Goal: Task Accomplishment & Management: Use online tool/utility

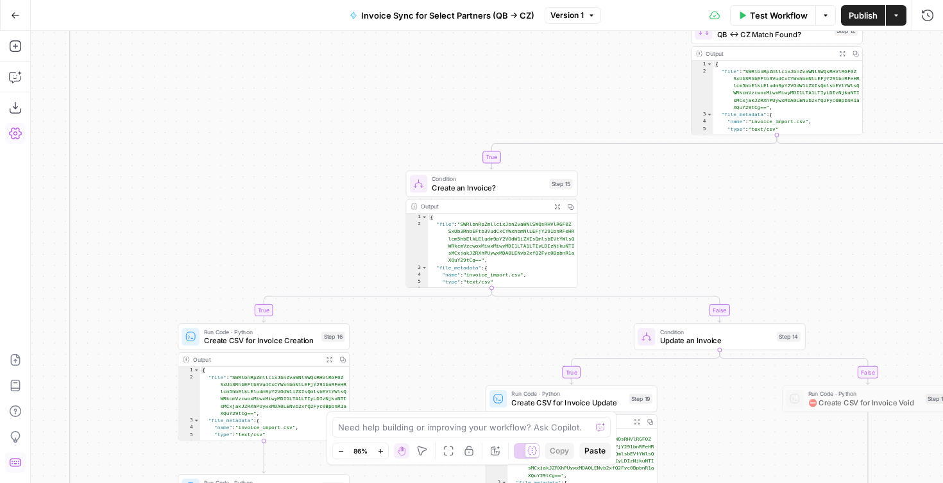
scroll to position [10, 0]
click at [11, 14] on icon "button" at bounding box center [15, 15] width 9 height 9
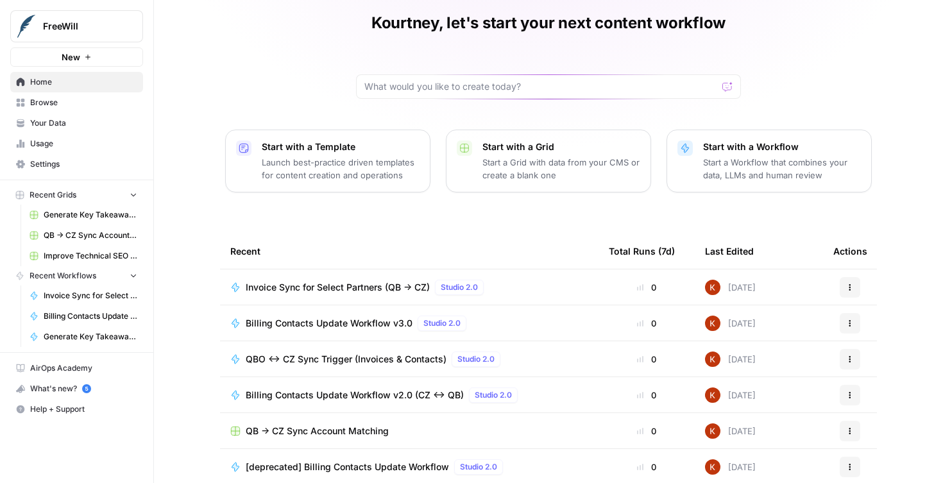
scroll to position [107, 0]
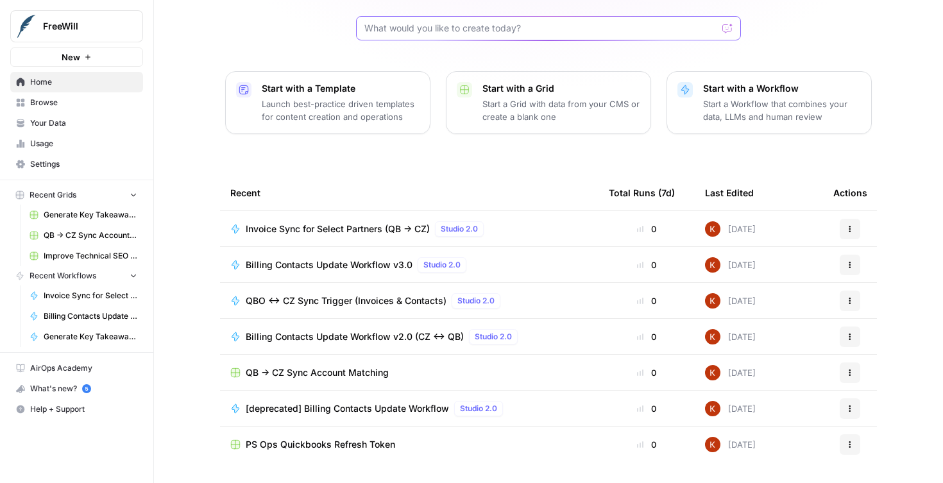
click at [401, 34] on input "text" at bounding box center [540, 28] width 353 height 13
click at [42, 24] on button "FreeWill" at bounding box center [76, 26] width 133 height 32
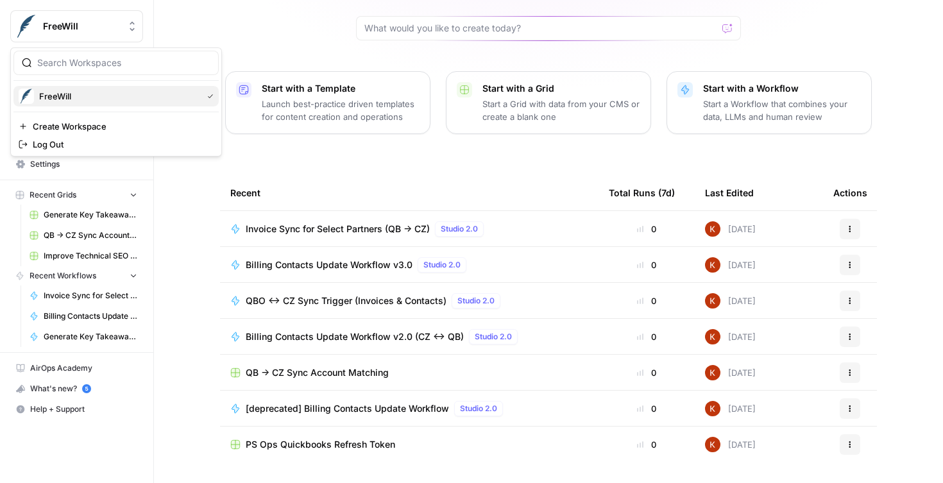
click at [60, 101] on span "FreeWill" at bounding box center [118, 96] width 158 height 13
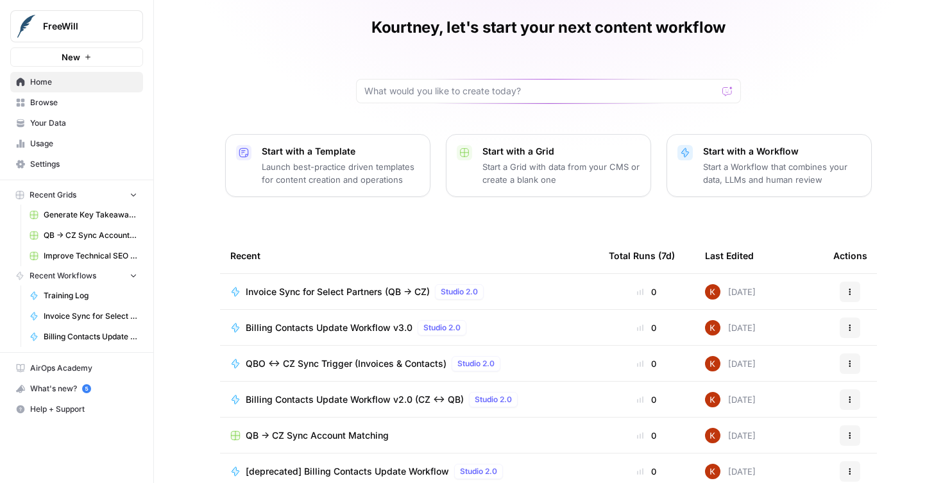
scroll to position [23, 0]
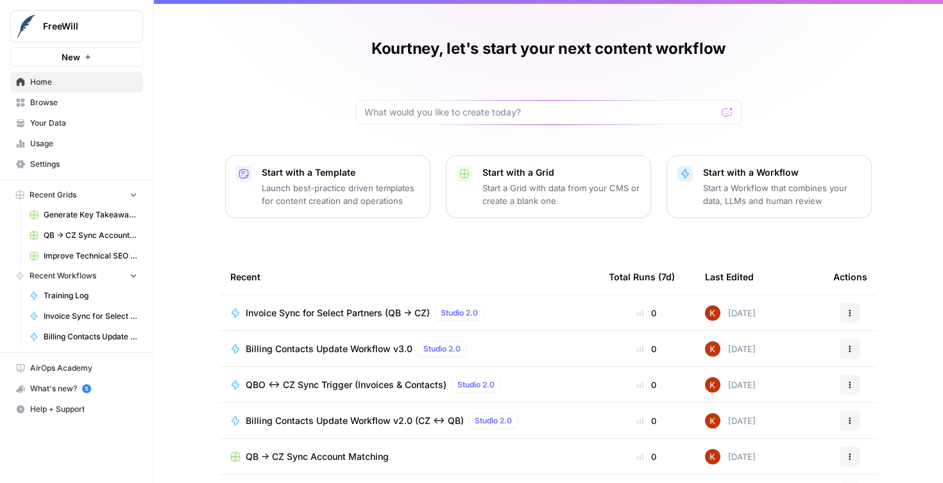
click at [71, 105] on span "Browse" at bounding box center [83, 103] width 107 height 12
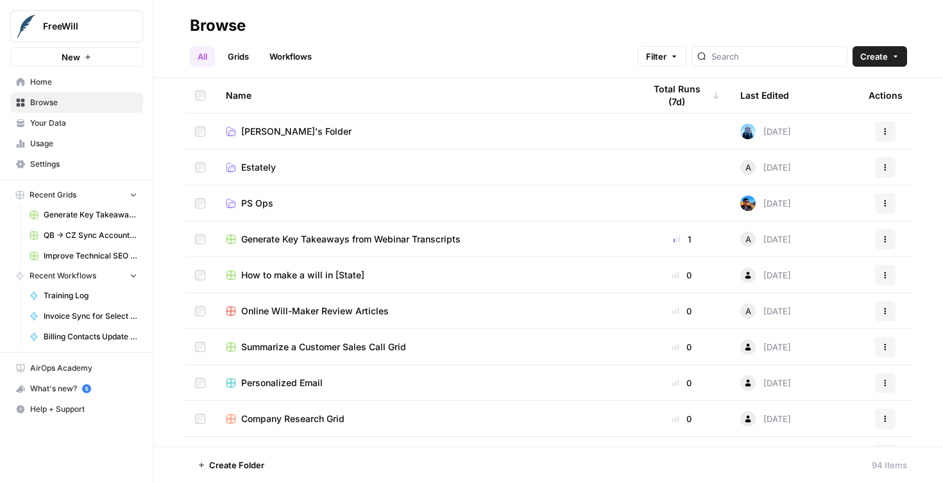
click at [261, 201] on span "PS Ops" at bounding box center [257, 203] width 32 height 13
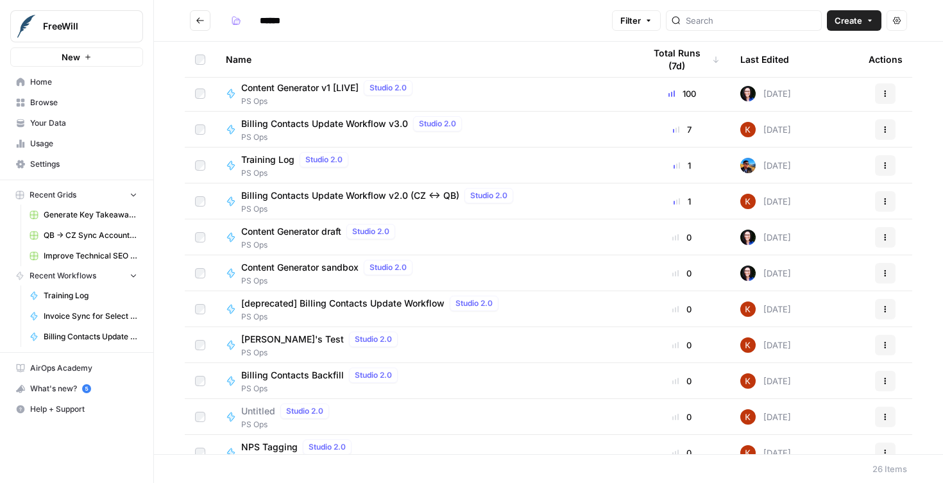
scroll to position [8, 0]
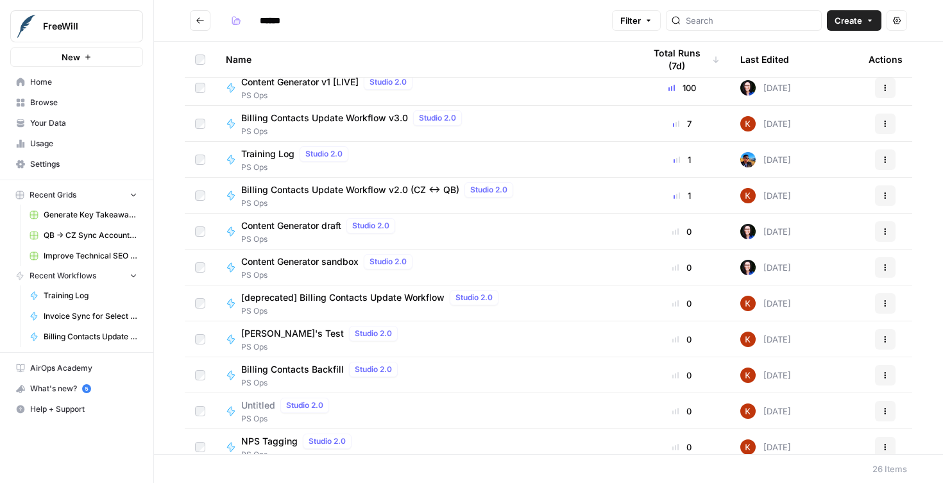
click at [289, 86] on span "Content Generator v1 [LIVE]" at bounding box center [299, 82] width 117 height 13
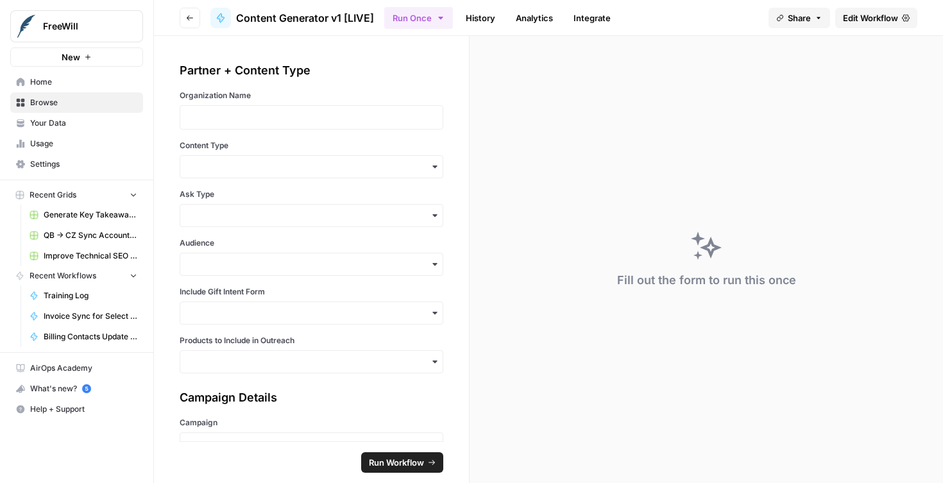
click at [869, 23] on span "Edit Workflow" at bounding box center [870, 18] width 55 height 13
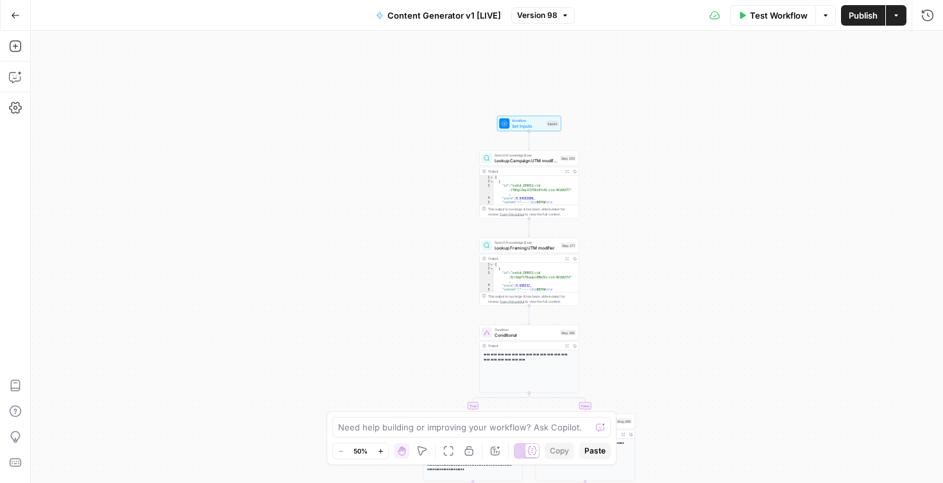
click at [536, 12] on span "Version 98" at bounding box center [537, 16] width 40 height 12
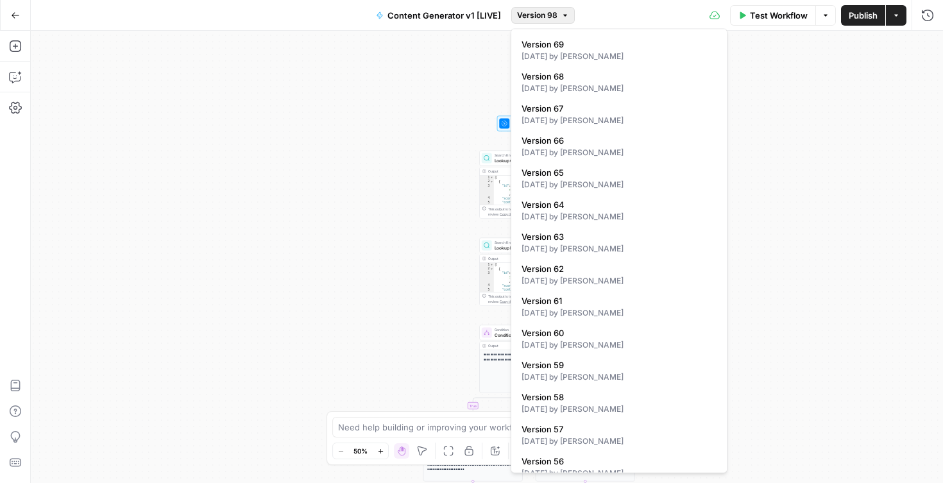
scroll to position [923, 0]
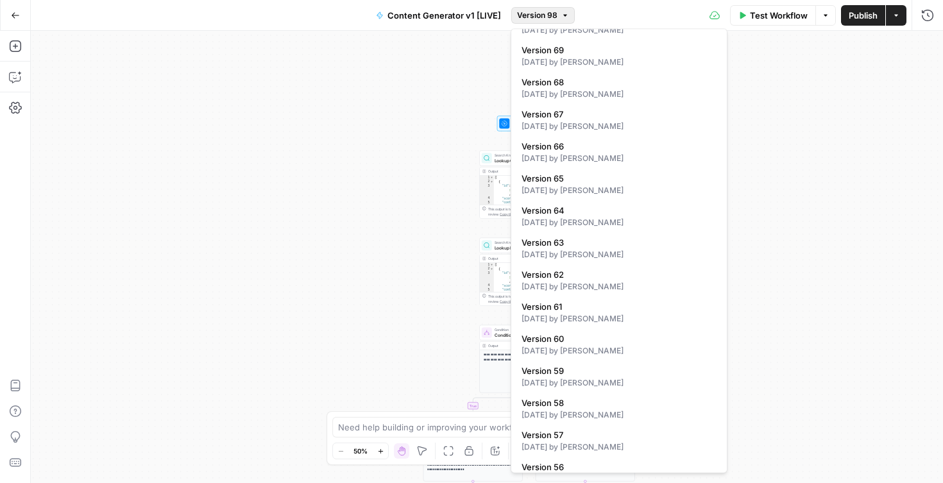
click at [828, 319] on div "true false true false true false true false true false true false Workflow Set …" at bounding box center [487, 257] width 912 height 452
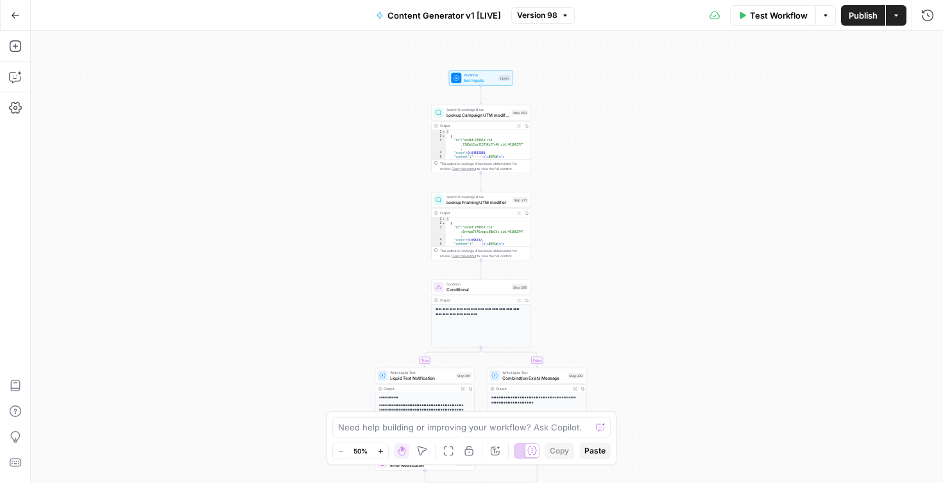
drag, startPoint x: 742, startPoint y: 301, endPoint x: 685, endPoint y: 239, distance: 84.4
click at [685, 239] on div "true false true false true false true false true false true false Workflow Set …" at bounding box center [487, 257] width 912 height 452
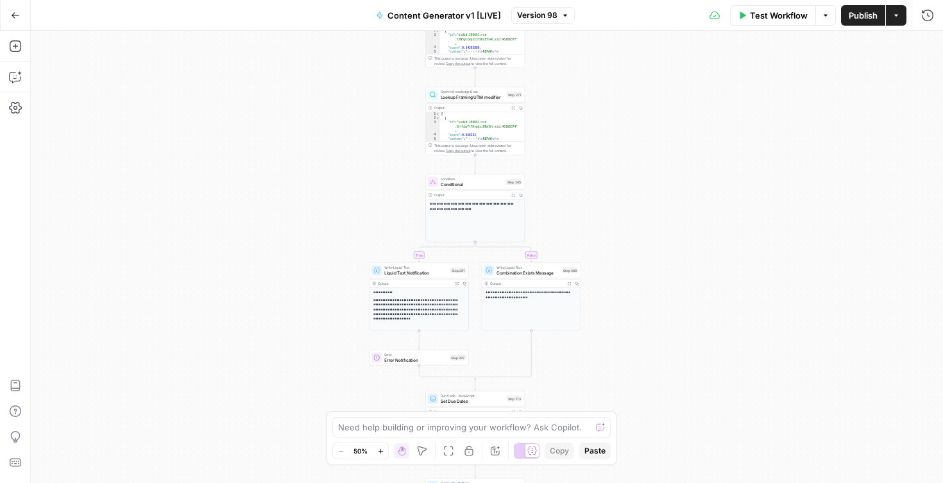
drag, startPoint x: 685, startPoint y: 239, endPoint x: 682, endPoint y: 129, distance: 110.3
click at [682, 130] on div "true false true false true false true false true false true false Workflow Set …" at bounding box center [487, 257] width 912 height 452
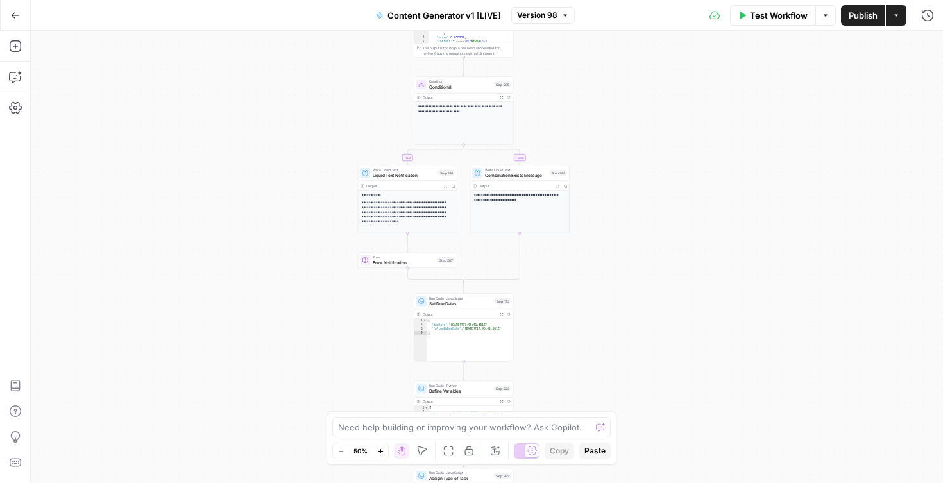
drag, startPoint x: 682, startPoint y: 129, endPoint x: 665, endPoint y: -4, distance: 134.4
click at [665, 0] on html "FreeWill New Home Browse Your Data Usage Settings Recent Grids Generate Key Tak…" at bounding box center [471, 241] width 943 height 483
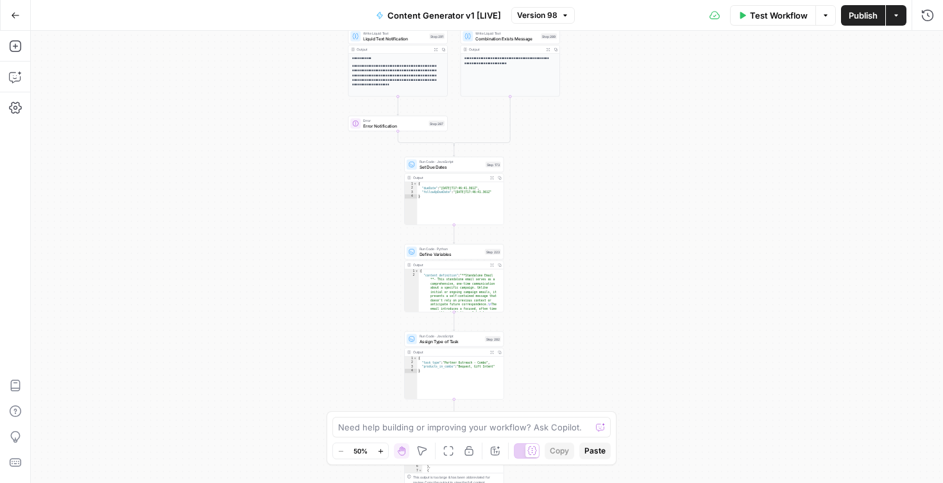
drag, startPoint x: 639, startPoint y: 263, endPoint x: 634, endPoint y: 107, distance: 155.9
click at [636, 108] on div "true false true false true false true false true false true false Workflow Set …" at bounding box center [487, 257] width 912 height 452
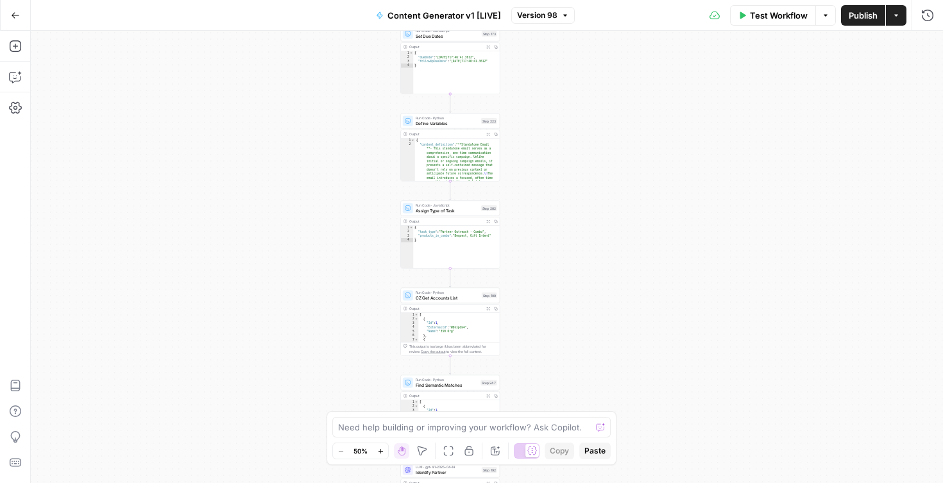
drag, startPoint x: 633, startPoint y: 284, endPoint x: 634, endPoint y: 135, distance: 149.4
click at [635, 135] on div "true false true false true false true false true false true false Workflow Set …" at bounding box center [487, 257] width 912 height 452
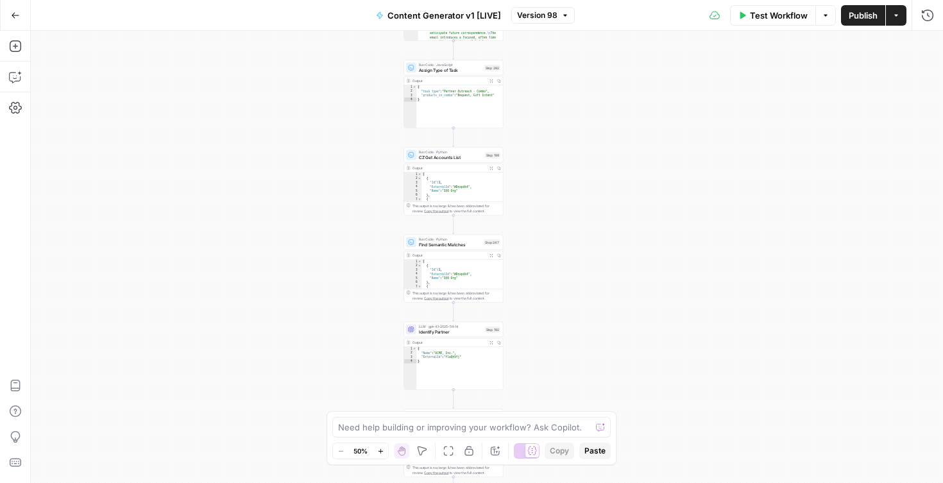
drag, startPoint x: 632, startPoint y: 257, endPoint x: 630, endPoint y: 119, distance: 138.5
click at [632, 119] on div "true false true false true false true false true false true false Workflow Set …" at bounding box center [487, 257] width 912 height 452
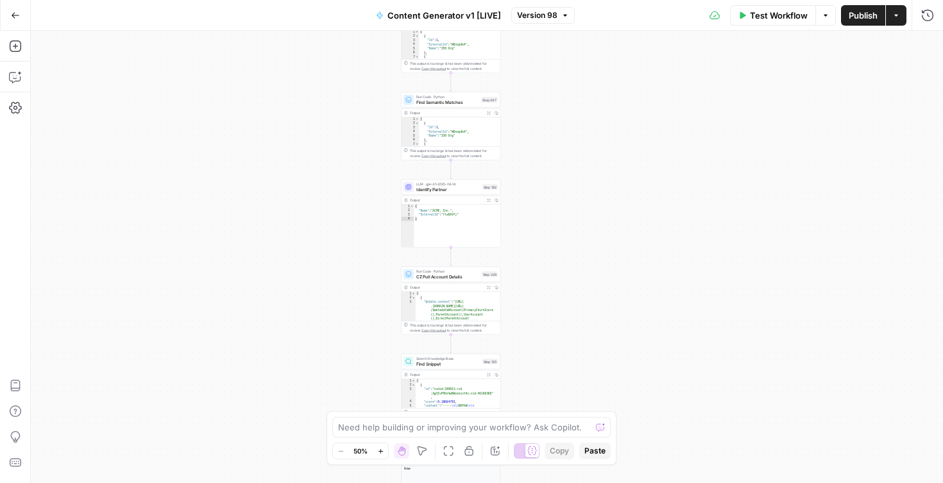
drag, startPoint x: 601, startPoint y: 294, endPoint x: 597, endPoint y: 180, distance: 114.9
click at [598, 180] on div "true false true false true false true false true false true false Workflow Set …" at bounding box center [487, 257] width 912 height 452
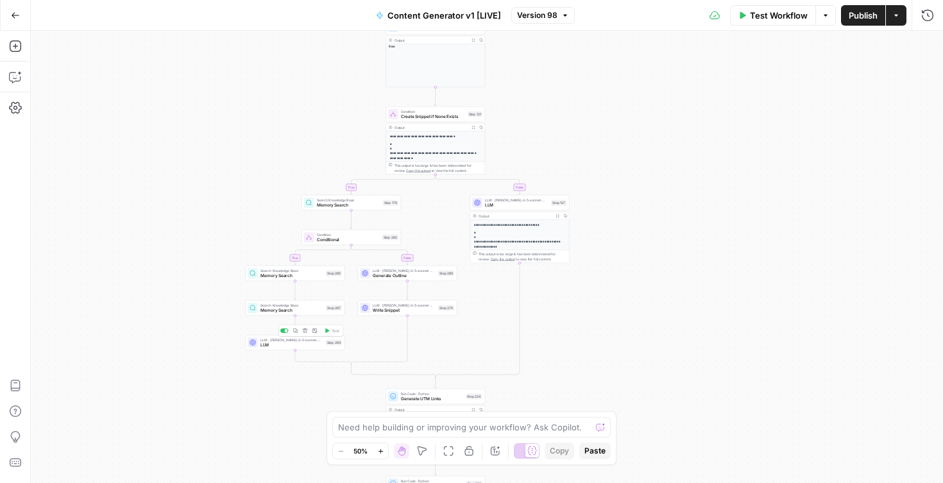
click at [295, 345] on span "LLM" at bounding box center [291, 345] width 63 height 6
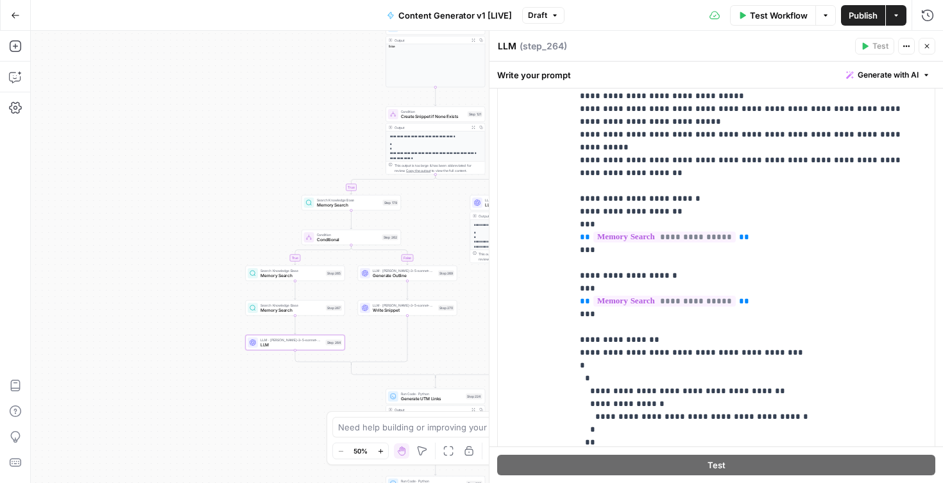
scroll to position [280, 0]
click at [387, 310] on span "Write Snippet" at bounding box center [404, 310] width 63 height 6
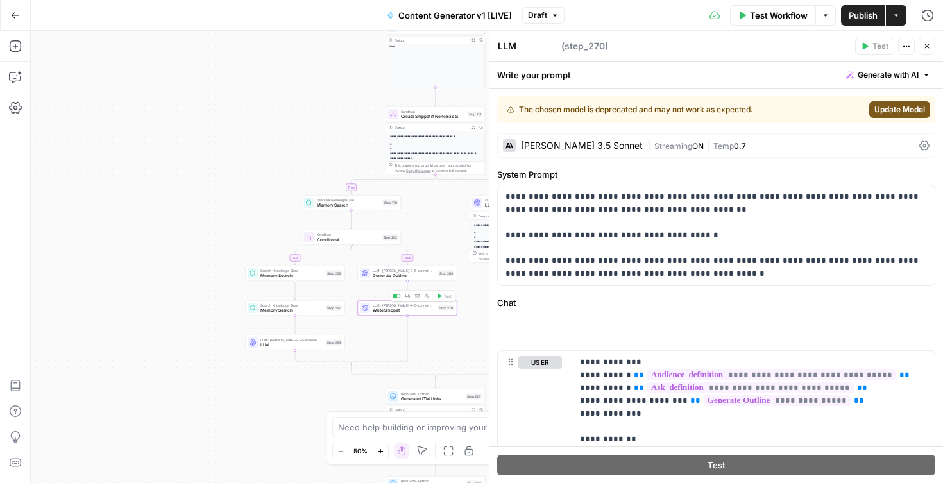
type textarea "Write Snippet"
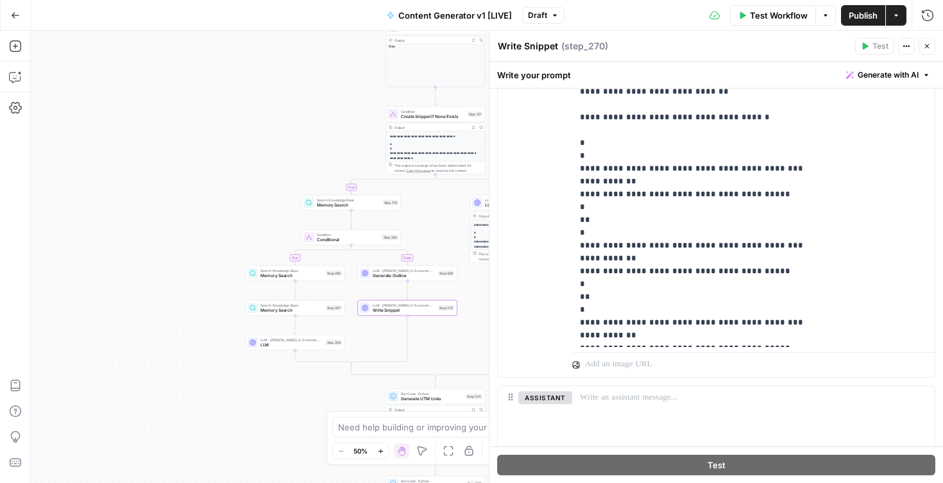
scroll to position [557, 0]
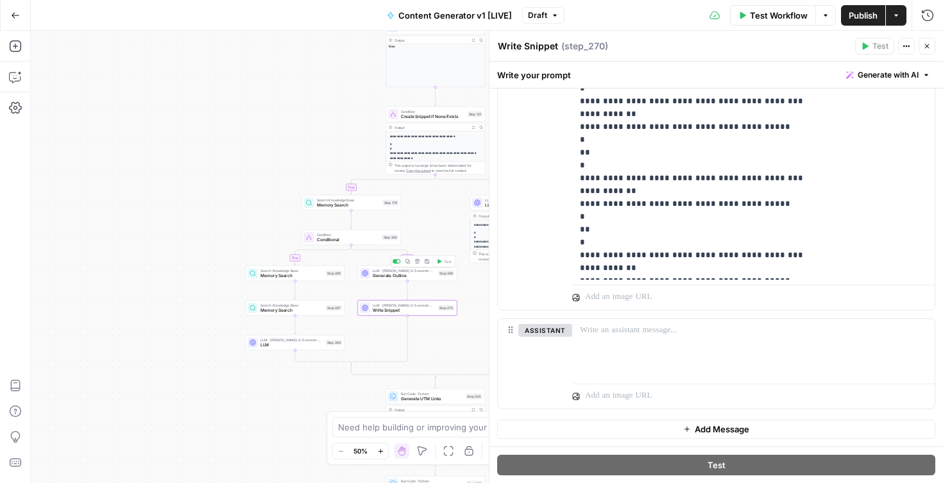
click at [399, 274] on span "Generate Outline" at bounding box center [404, 276] width 63 height 6
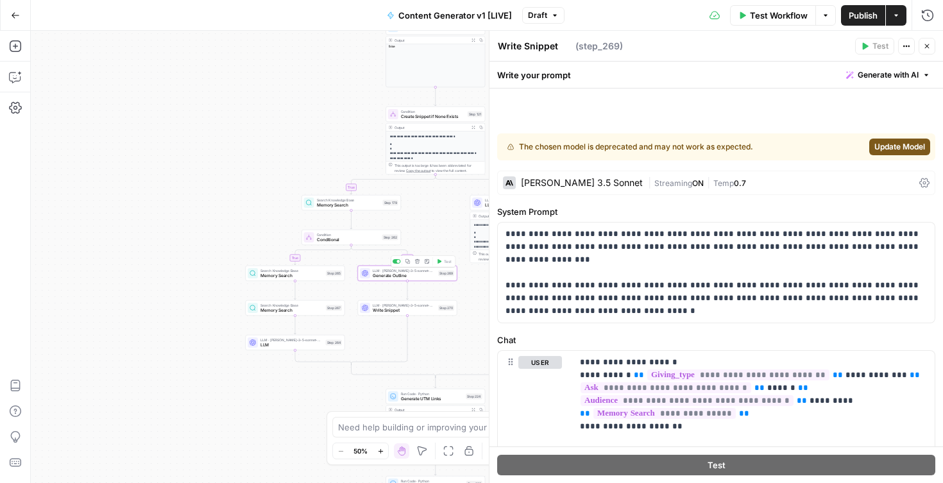
type textarea "Generate Outline"
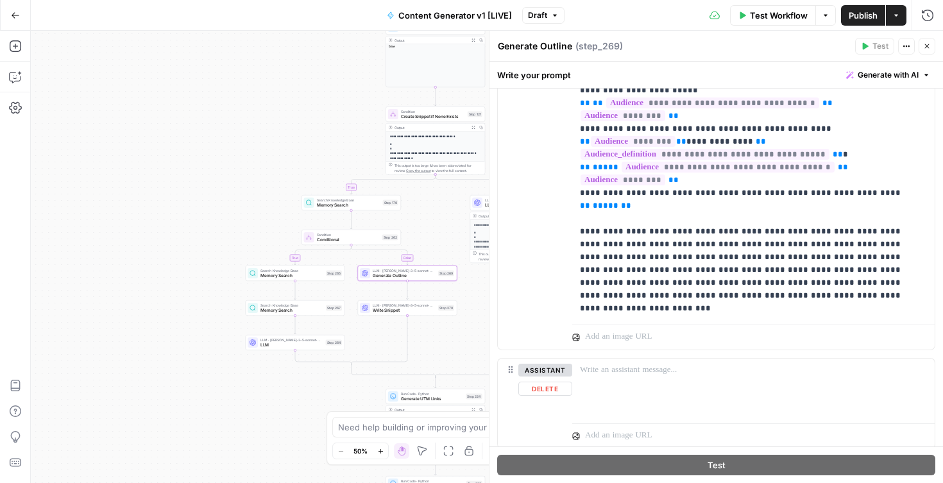
scroll to position [544, 0]
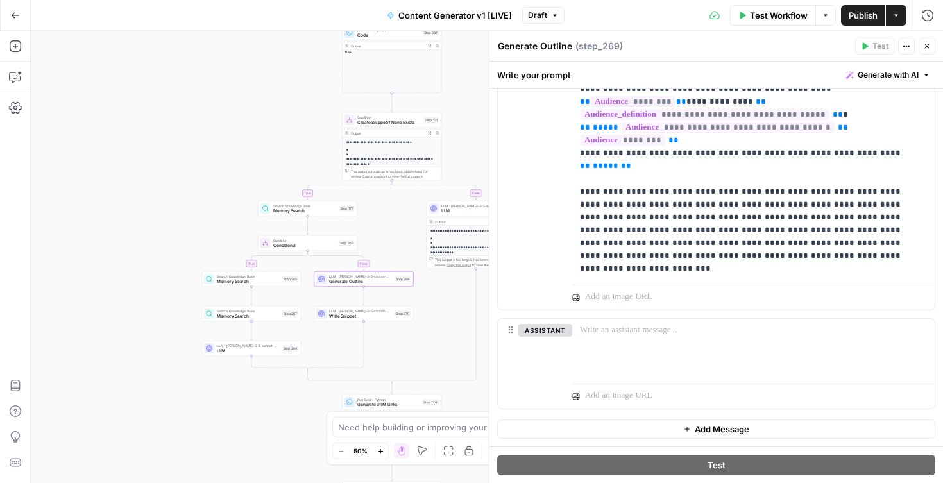
drag, startPoint x: 448, startPoint y: 231, endPoint x: 328, endPoint y: 255, distance: 122.2
click at [328, 255] on div "true false true false true false true true false true false false Workflow Set …" at bounding box center [487, 257] width 912 height 452
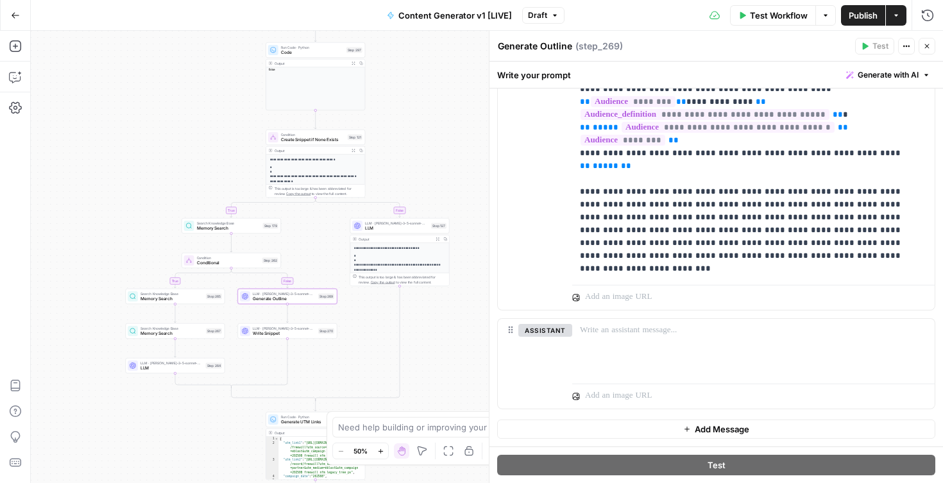
click at [381, 226] on span "LLM" at bounding box center [396, 228] width 63 height 6
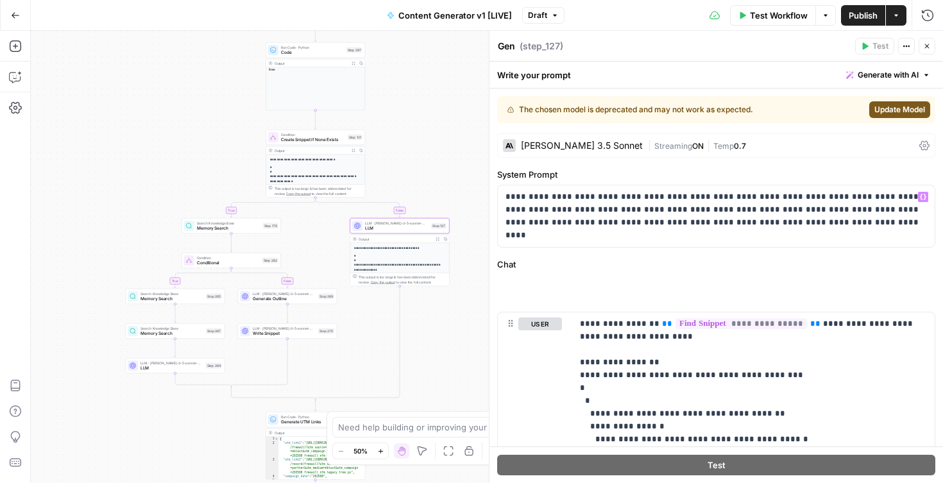
type textarea "LLM"
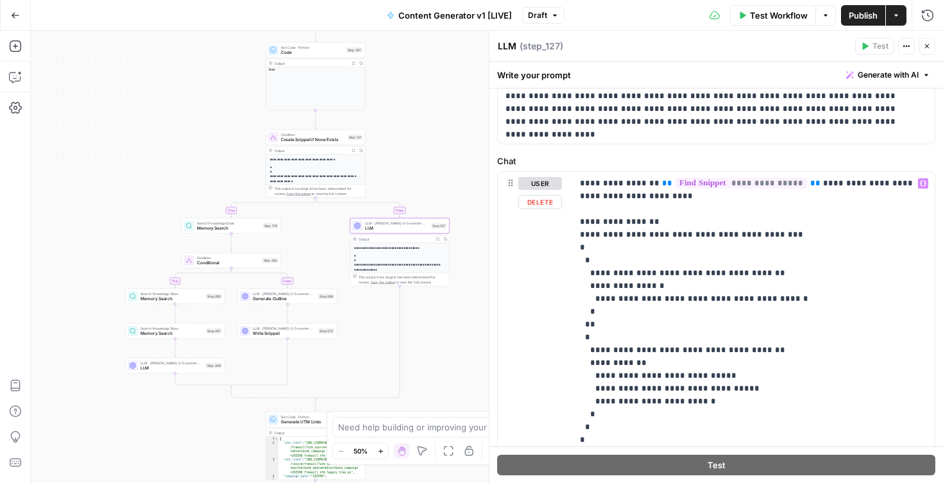
scroll to position [174, 0]
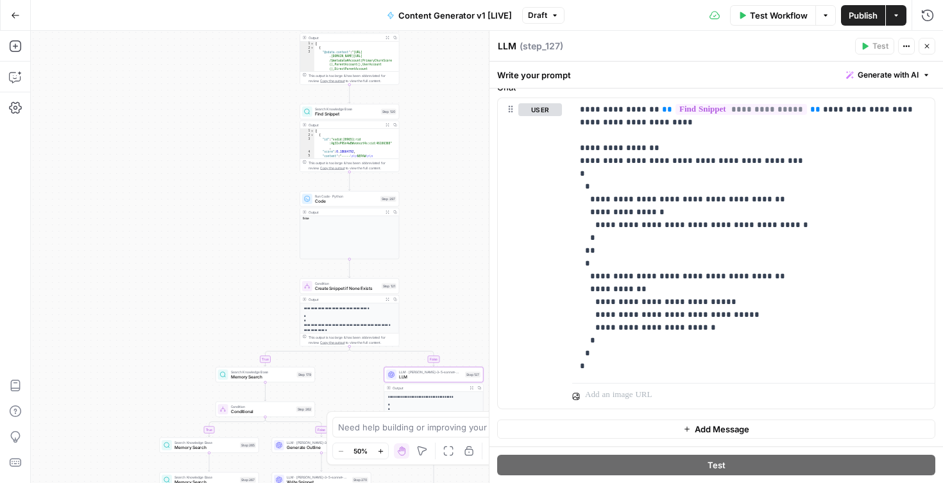
drag, startPoint x: 399, startPoint y: 132, endPoint x: 433, endPoint y: 281, distance: 152.6
click at [433, 281] on div "true false true false true false true true false true false false Workflow Set …" at bounding box center [487, 257] width 912 height 452
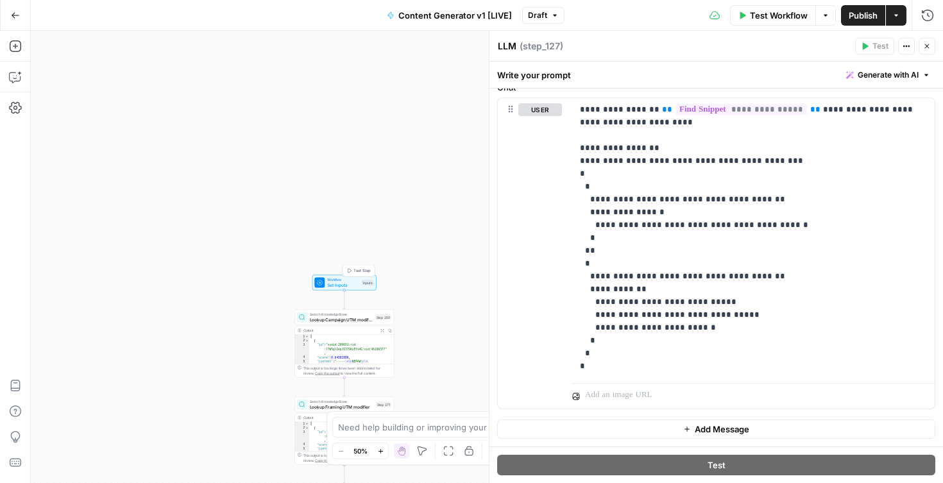
click at [343, 283] on span "Set Inputs" at bounding box center [343, 284] width 32 height 6
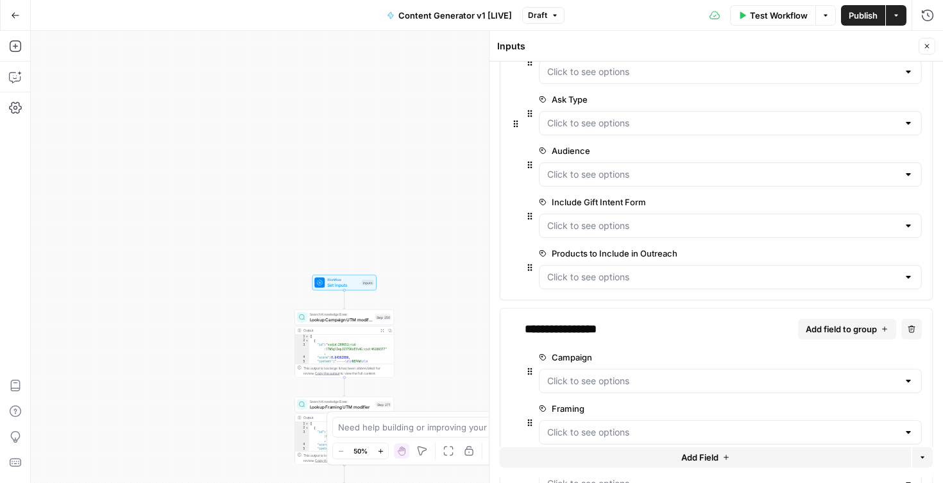
scroll to position [0, 0]
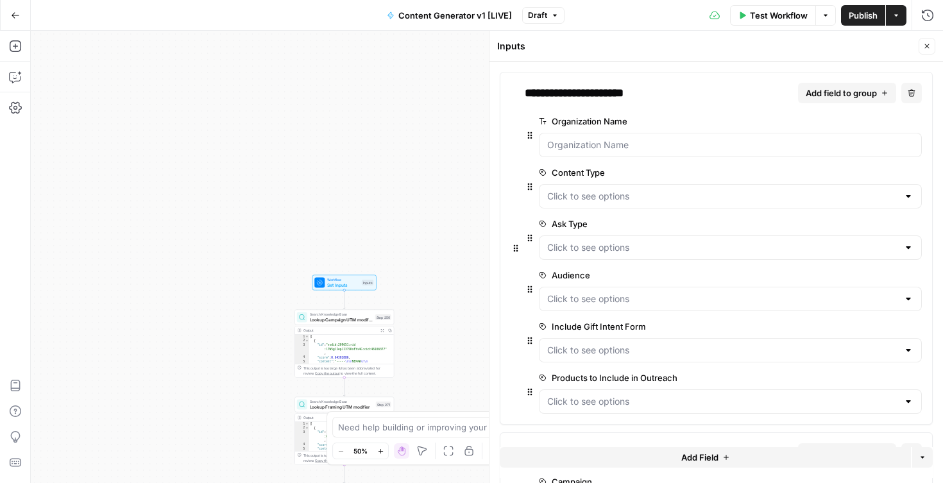
click at [17, 11] on icon "button" at bounding box center [15, 15] width 9 height 9
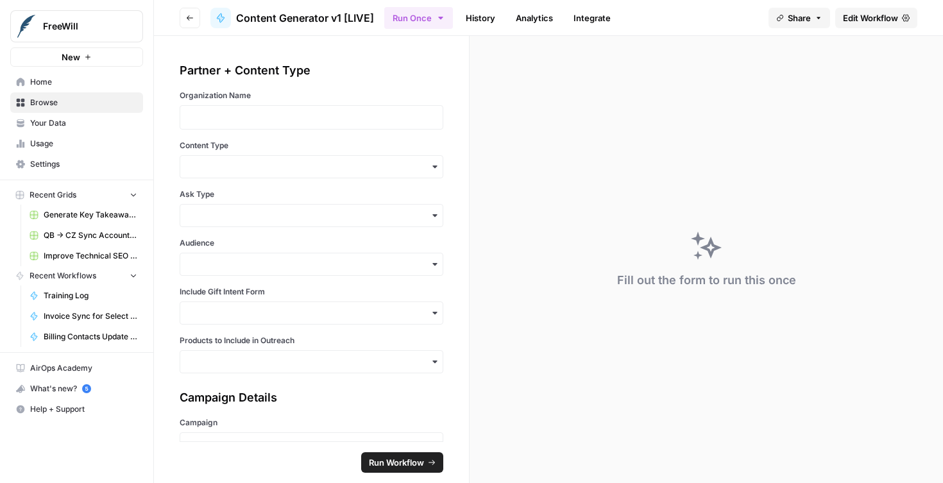
click at [190, 21] on button "Go back" at bounding box center [190, 18] width 21 height 21
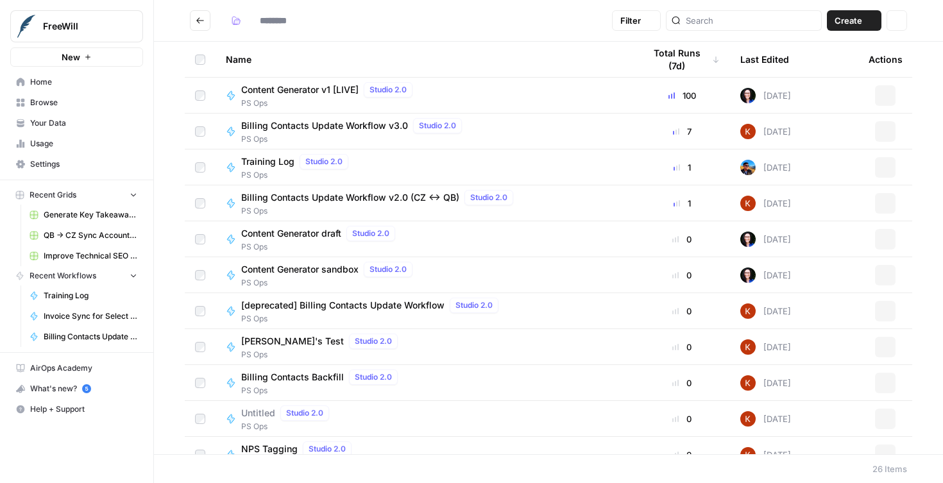
type input "******"
click at [725, 21] on input "search" at bounding box center [750, 20] width 130 height 13
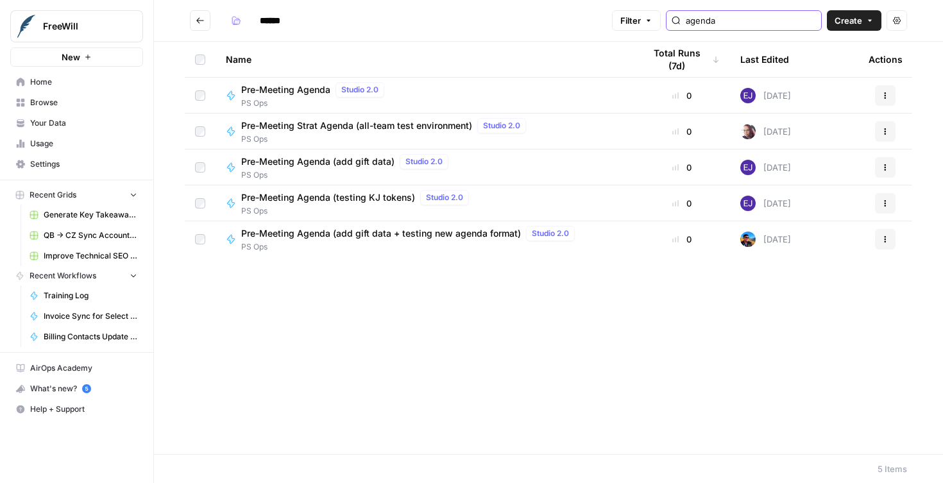
type input "agenda"
click at [300, 92] on span "Pre-Meeting Agenda" at bounding box center [285, 89] width 89 height 13
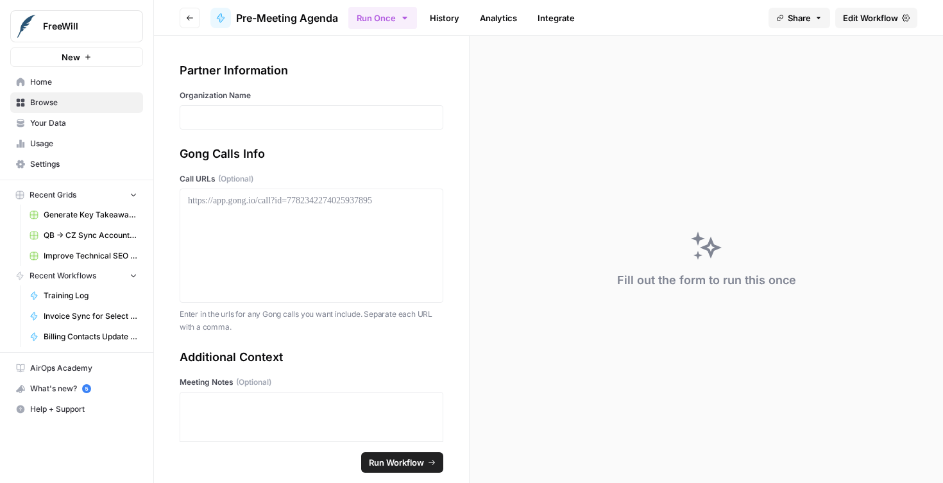
click at [865, 22] on span "Edit Workflow" at bounding box center [870, 18] width 55 height 13
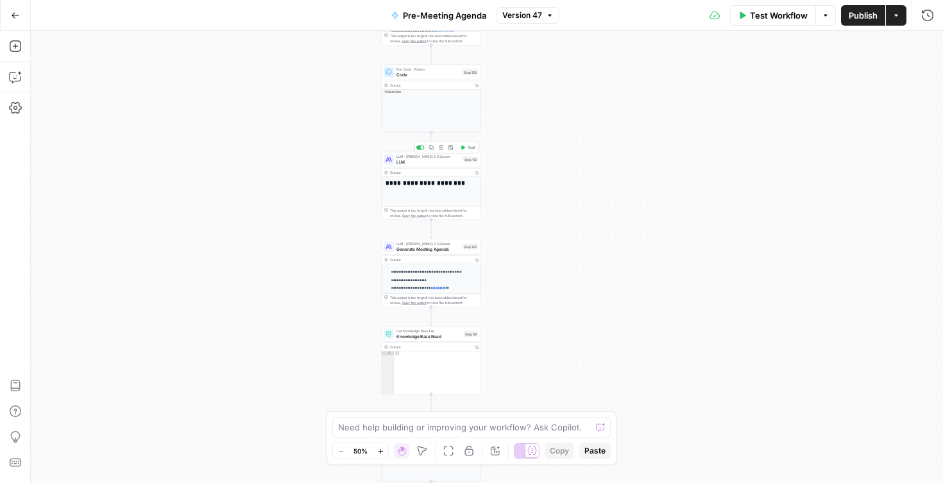
click at [442, 161] on span "LLM" at bounding box center [428, 161] width 64 height 6
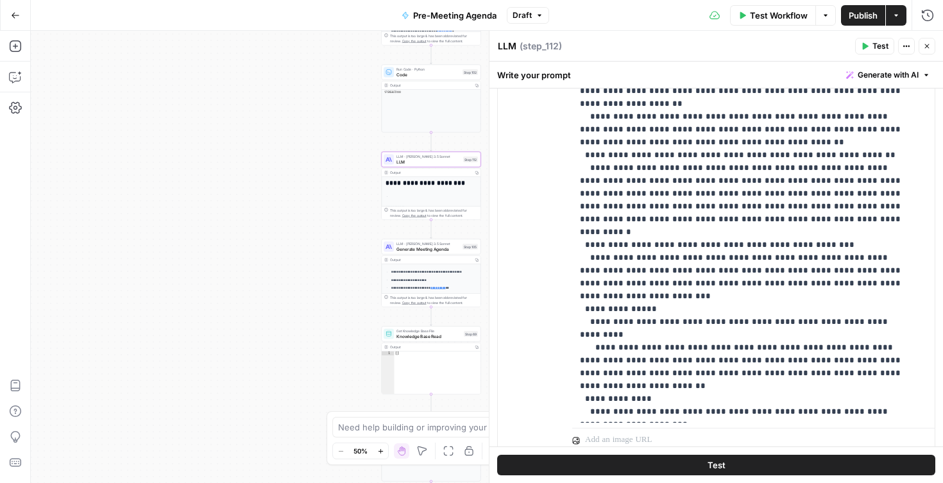
scroll to position [380, 0]
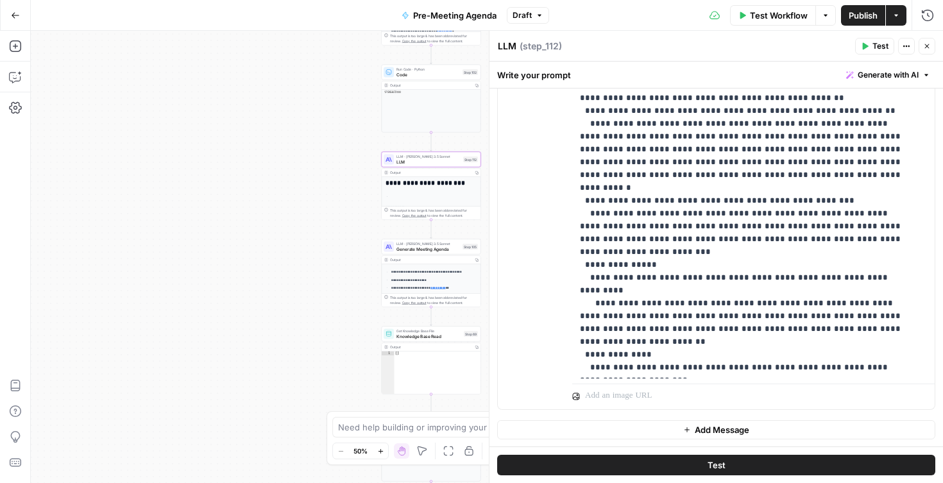
click at [407, 71] on span "Run Code · Python" at bounding box center [427, 69] width 63 height 5
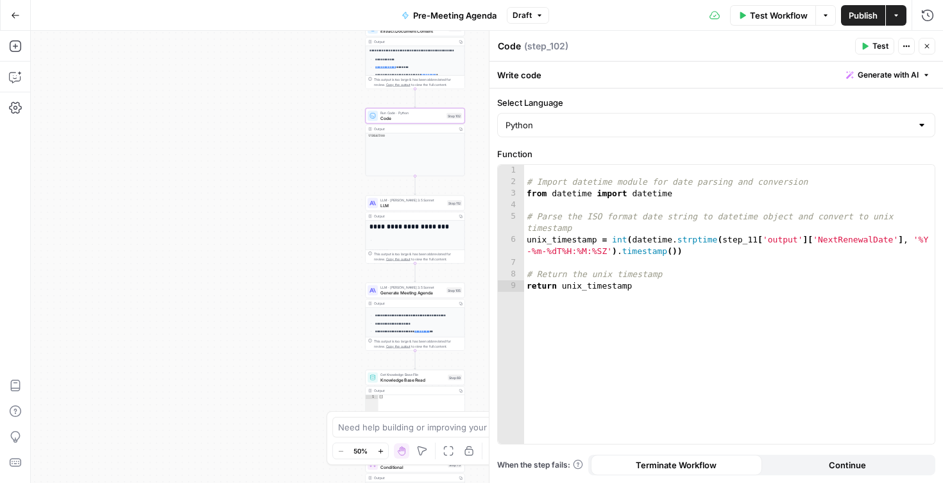
drag, startPoint x: 325, startPoint y: 132, endPoint x: 289, endPoint y: 345, distance: 215.9
click at [289, 345] on div "true false Workflow Set Inputs Inputs Run Code · Python CZ Get Accounts List St…" at bounding box center [487, 257] width 912 height 452
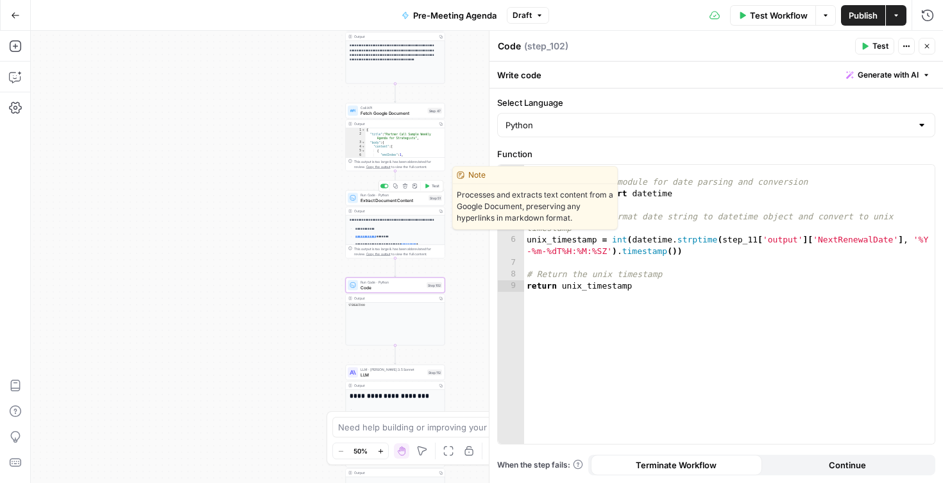
click at [372, 197] on span "Extract Document Content" at bounding box center [392, 200] width 65 height 6
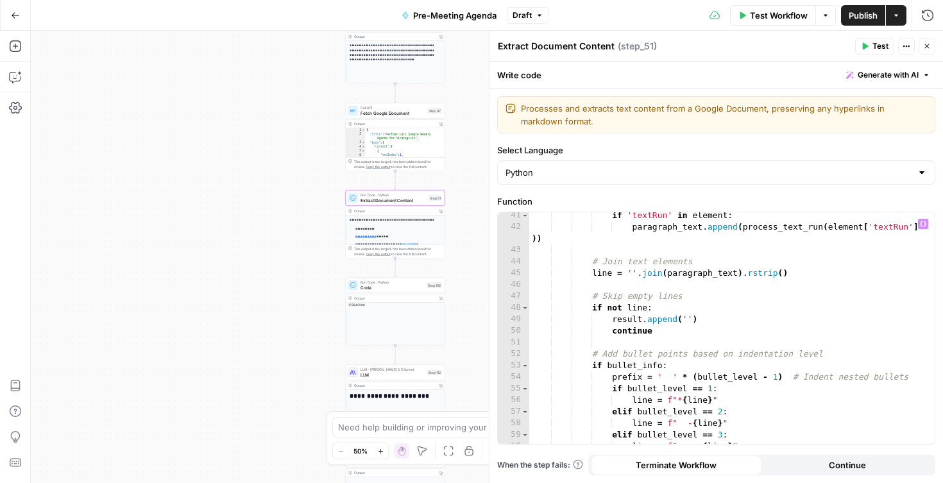
scroll to position [562, 0]
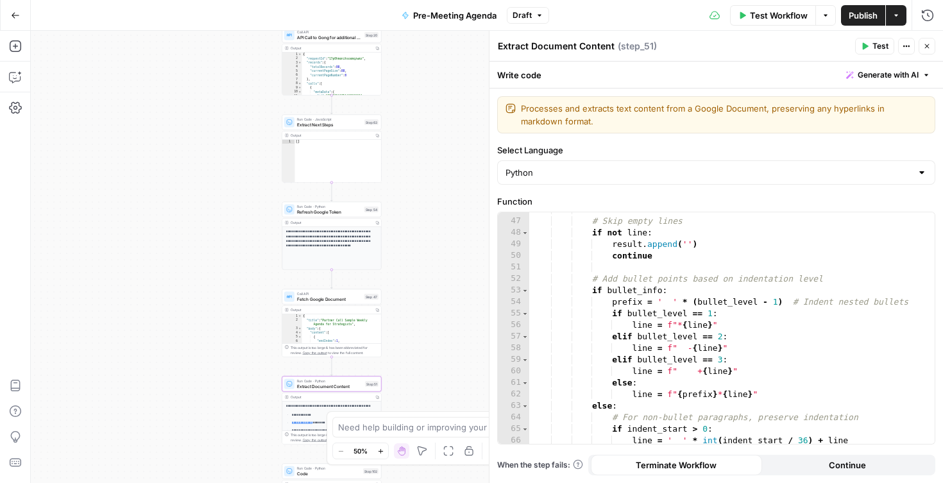
drag, startPoint x: 266, startPoint y: 204, endPoint x: 202, endPoint y: 390, distance: 197.3
click at [202, 390] on div "true false Workflow Set Inputs Inputs Run Code · Python CZ Get Accounts List St…" at bounding box center [487, 257] width 912 height 452
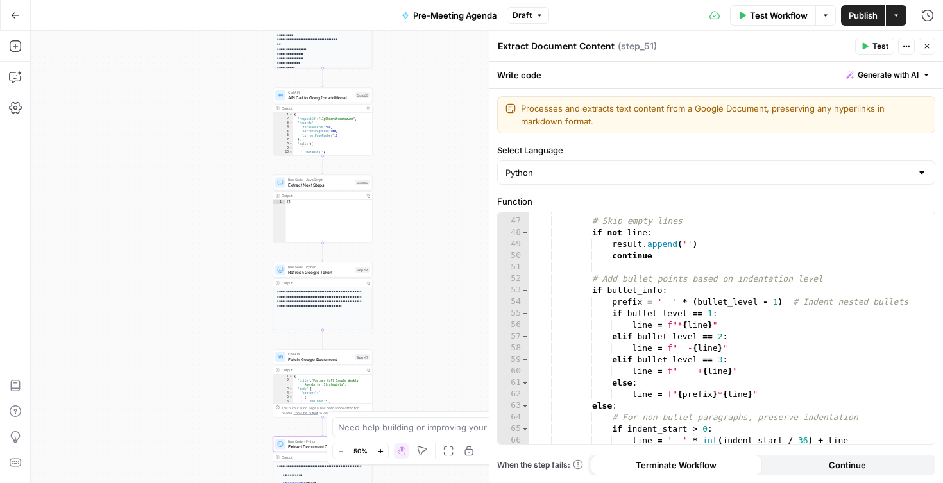
drag, startPoint x: 237, startPoint y: 275, endPoint x: 235, endPoint y: 373, distance: 97.5
click at [235, 373] on div "true false Workflow Set Inputs Inputs Run Code · Python CZ Get Accounts List St…" at bounding box center [487, 257] width 912 height 452
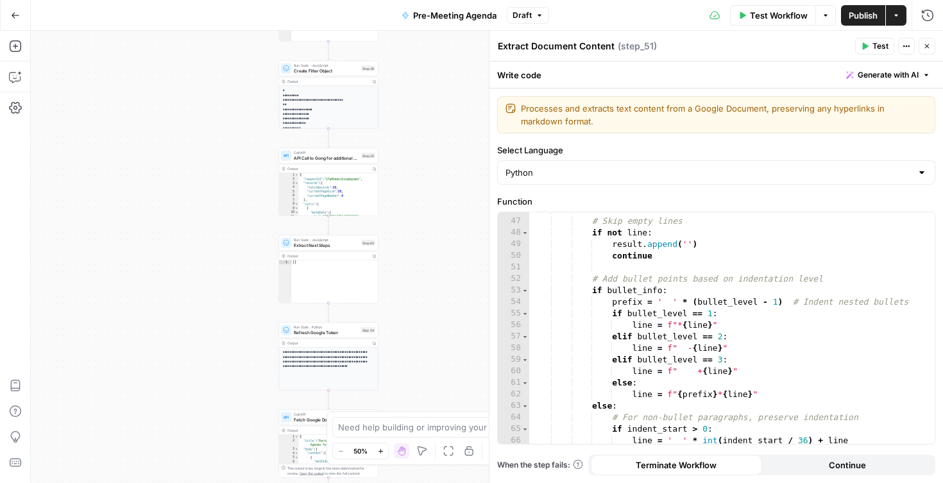
drag, startPoint x: 231, startPoint y: 247, endPoint x: 247, endPoint y: 347, distance: 100.7
click at [247, 347] on div "true false Workflow Set Inputs Inputs Run Code · Python CZ Get Accounts List St…" at bounding box center [487, 257] width 912 height 452
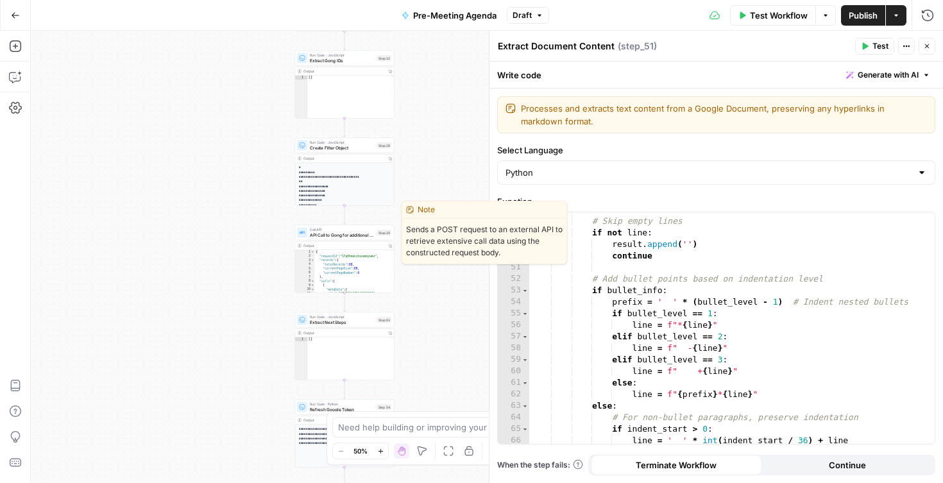
click at [326, 236] on span "API Call to Gong for additional call data" at bounding box center [342, 234] width 65 height 6
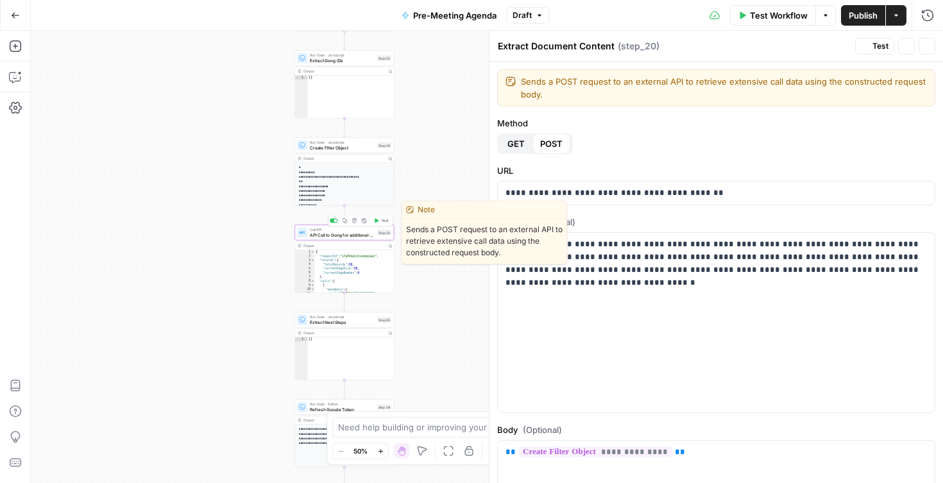
type textarea "API Call to Gong for additional call data"
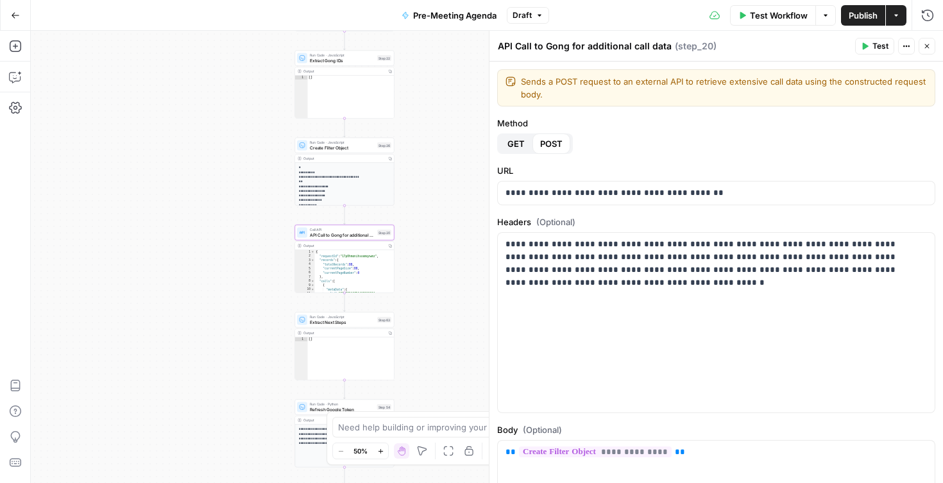
click at [354, 149] on span "Create Filter Object" at bounding box center [342, 147] width 65 height 6
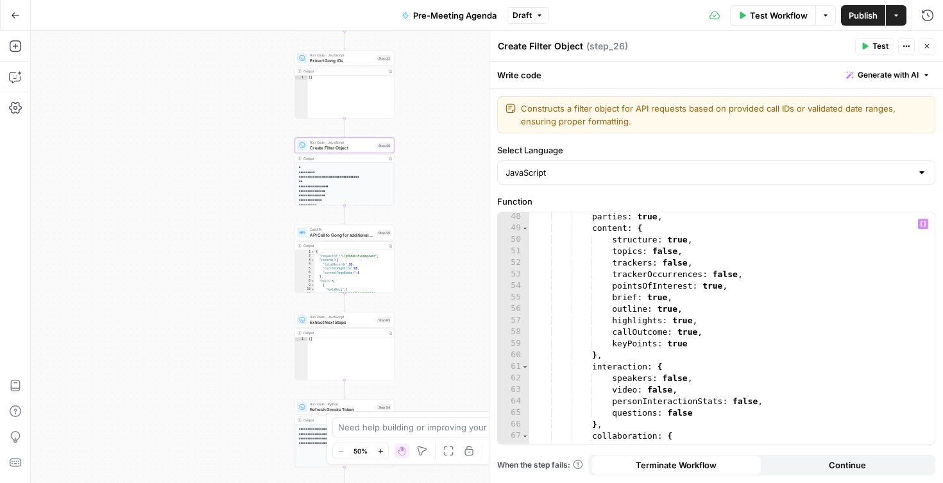
scroll to position [584, 0]
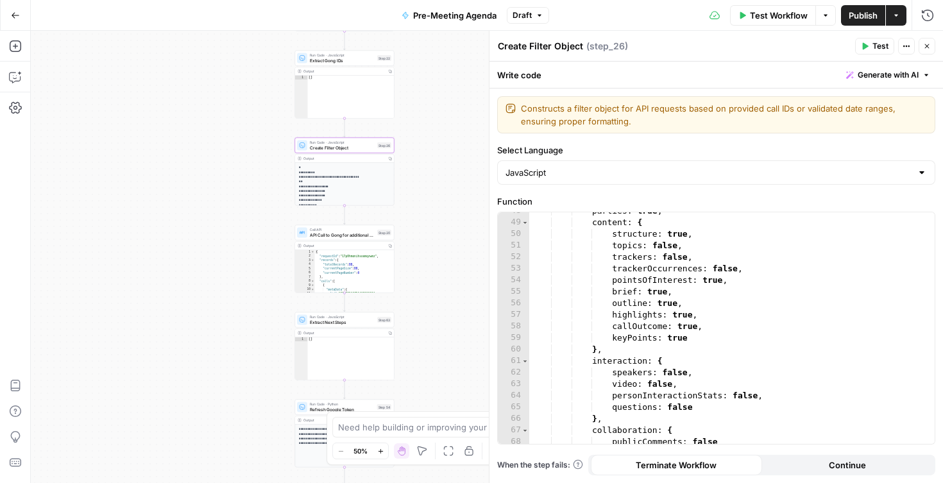
click at [423, 189] on div "true false Workflow Set Inputs Inputs Run Code · Python CZ Get Accounts List St…" at bounding box center [487, 257] width 912 height 452
click at [367, 178] on p "**********" at bounding box center [342, 242] width 87 height 155
click at [383, 451] on icon "button" at bounding box center [380, 451] width 7 height 7
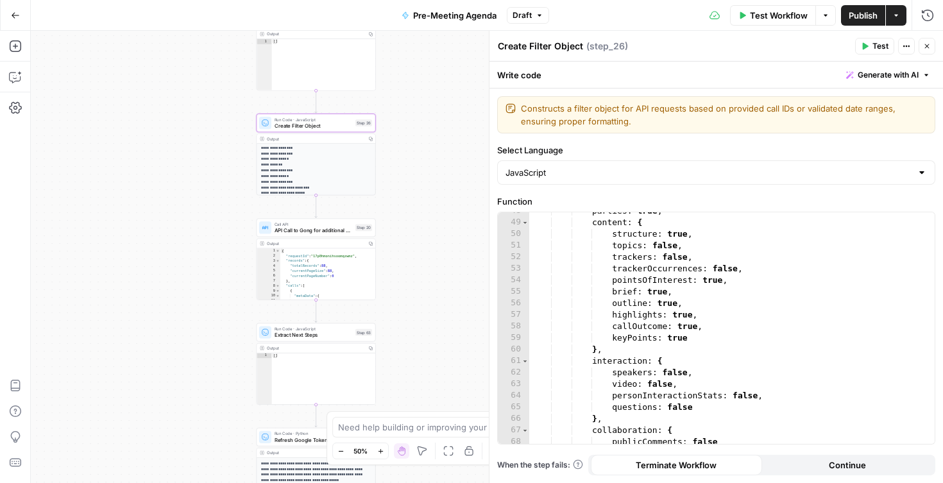
click at [383, 451] on icon "button" at bounding box center [380, 451] width 7 height 7
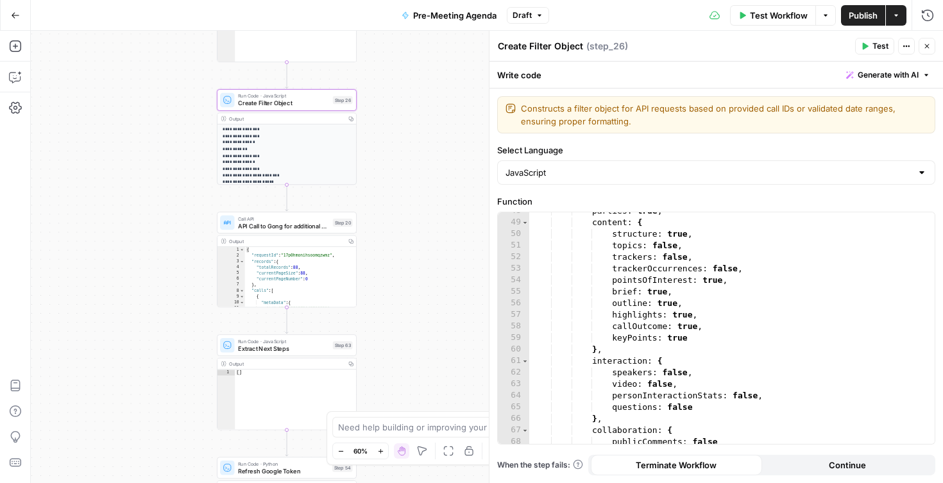
click at [383, 451] on icon "button" at bounding box center [380, 451] width 7 height 7
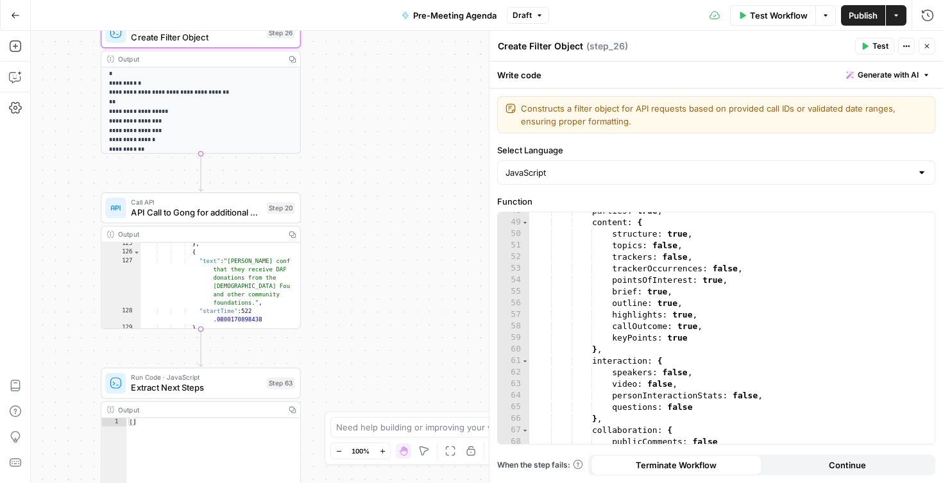
scroll to position [81, 0]
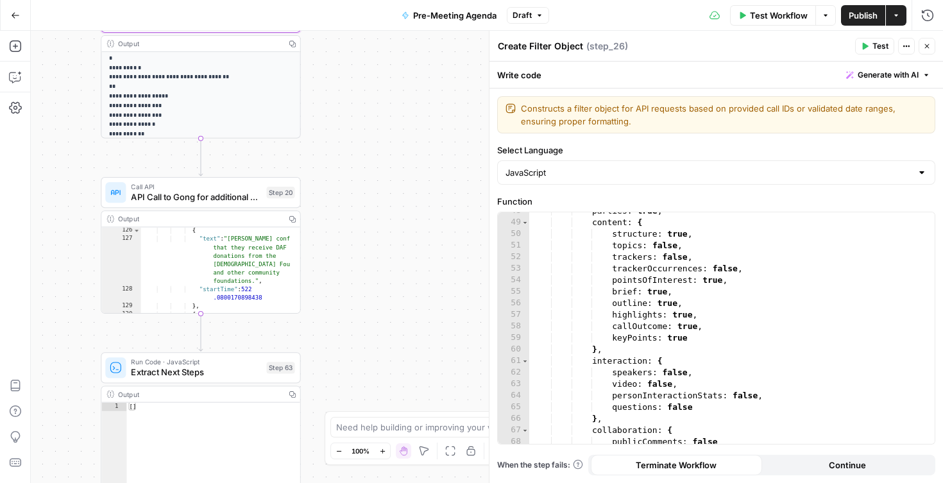
drag, startPoint x: 371, startPoint y: 305, endPoint x: 407, endPoint y: 148, distance: 161.3
click at [407, 155] on div "true false Workflow Set Inputs Inputs Run Code · Python CZ Get Accounts List St…" at bounding box center [487, 257] width 912 height 452
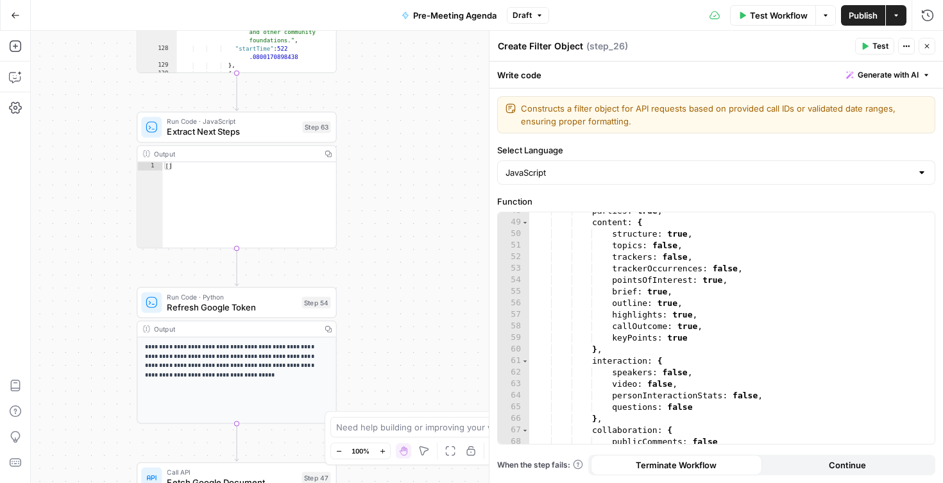
drag, startPoint x: 403, startPoint y: 335, endPoint x: 397, endPoint y: 79, distance: 255.9
click at [397, 81] on div "true false Workflow Set Inputs Inputs Run Code · Python CZ Get Accounts List St…" at bounding box center [487, 257] width 912 height 452
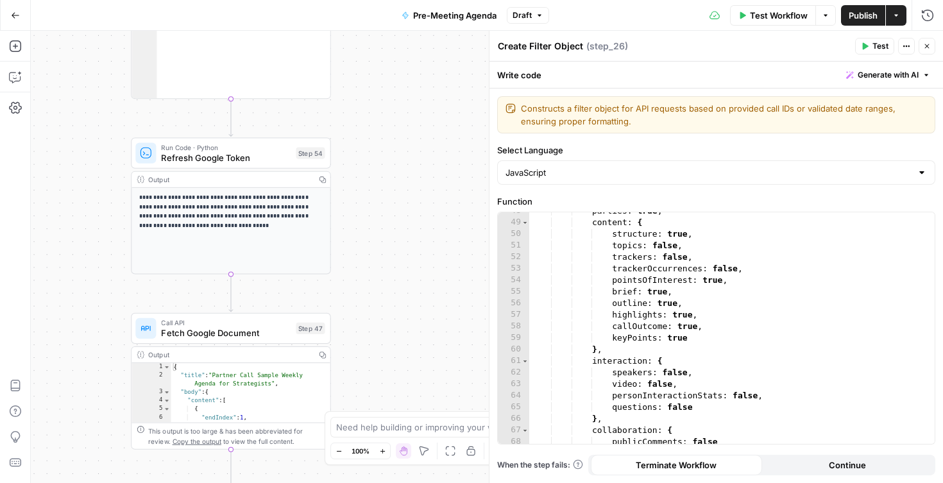
drag, startPoint x: 398, startPoint y: 331, endPoint x: 378, endPoint y: 137, distance: 194.6
click at [378, 137] on div "true false Workflow Set Inputs Inputs Run Code · Python CZ Get Accounts List St…" at bounding box center [487, 257] width 912 height 452
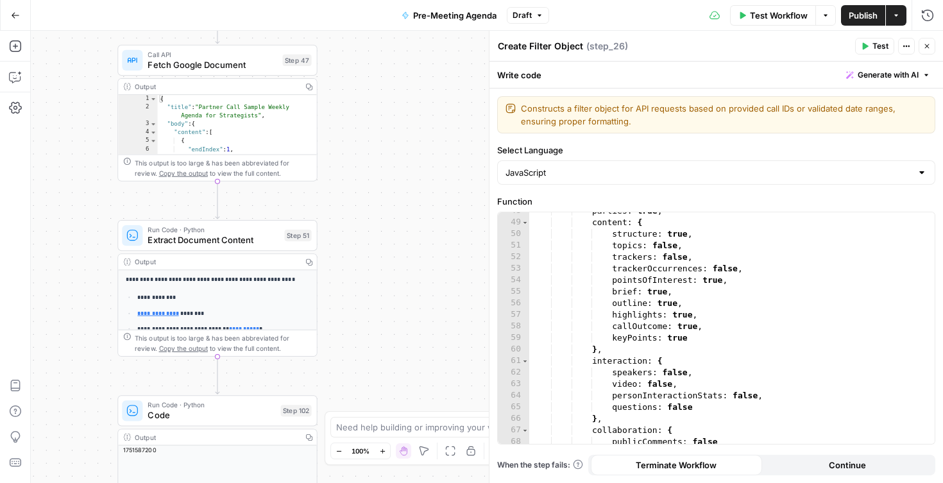
drag, startPoint x: 376, startPoint y: 312, endPoint x: 383, endPoint y: 233, distance: 79.2
click at [383, 233] on div "true false Workflow Set Inputs Inputs Run Code · Python CZ Get Accounts List St…" at bounding box center [487, 257] width 912 height 452
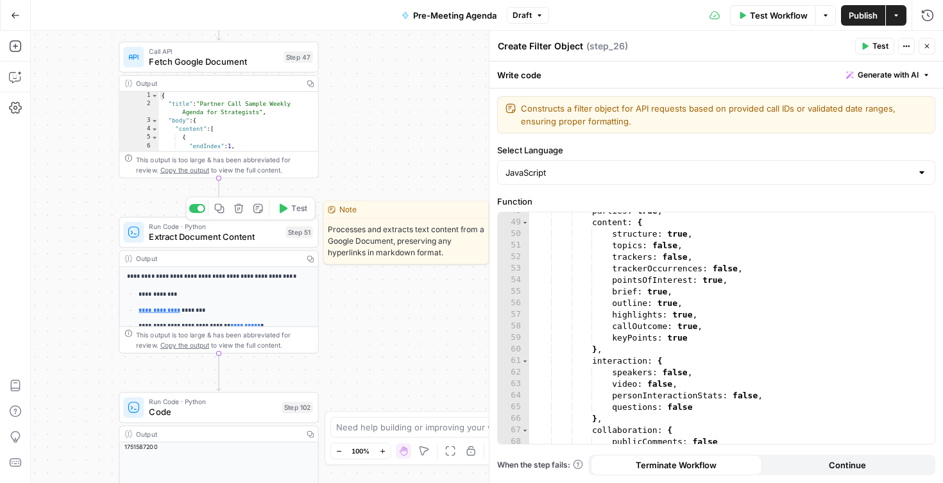
click at [242, 236] on span "Extract Document Content" at bounding box center [214, 236] width 131 height 13
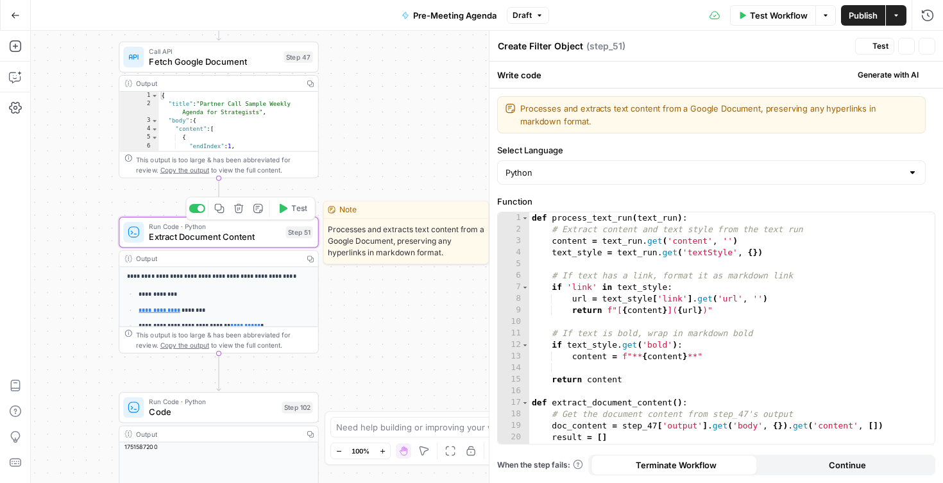
type textarea "Extract Document Content"
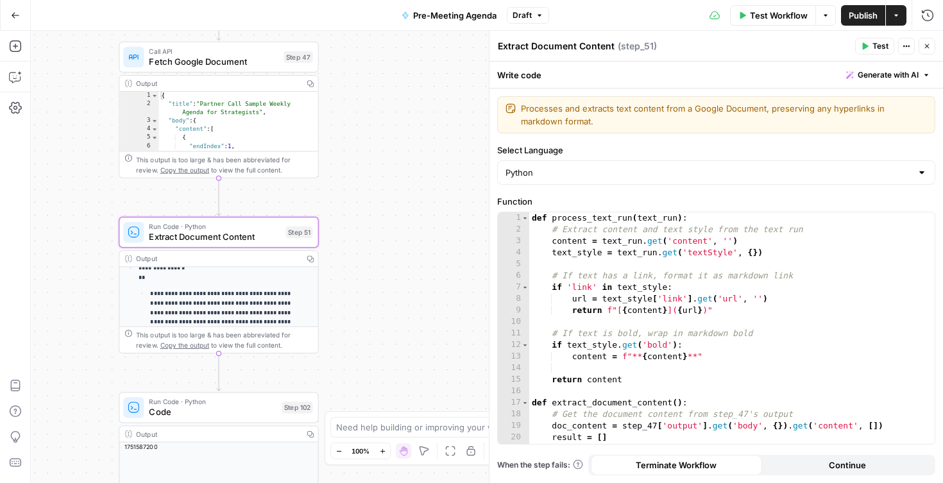
scroll to position [353, 0]
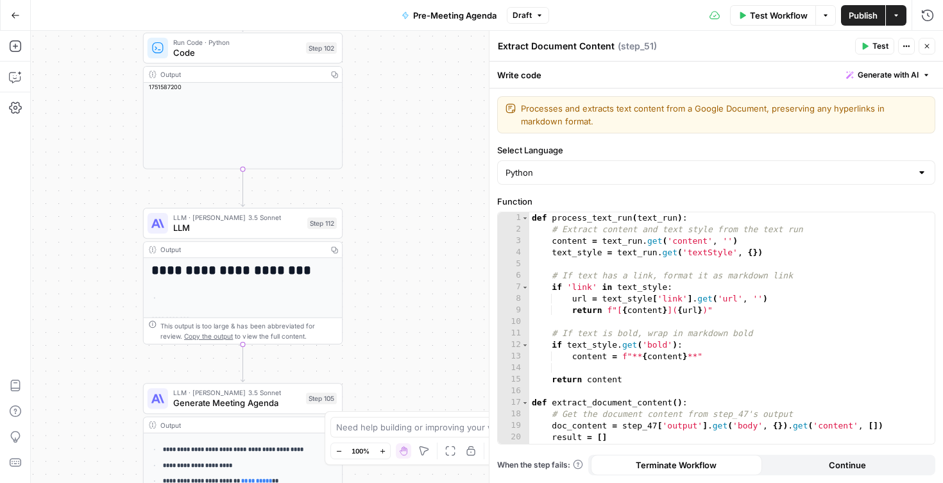
click at [289, 230] on span "LLM" at bounding box center [237, 227] width 129 height 13
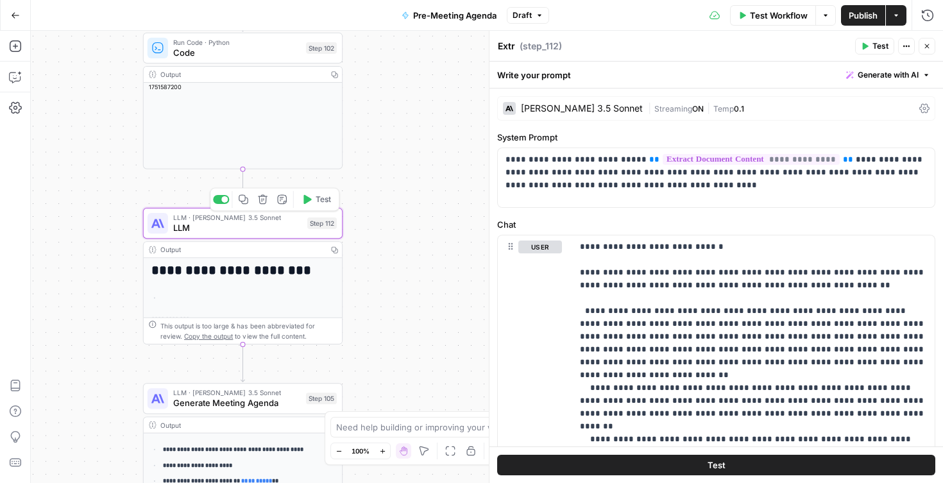
type textarea "LLM"
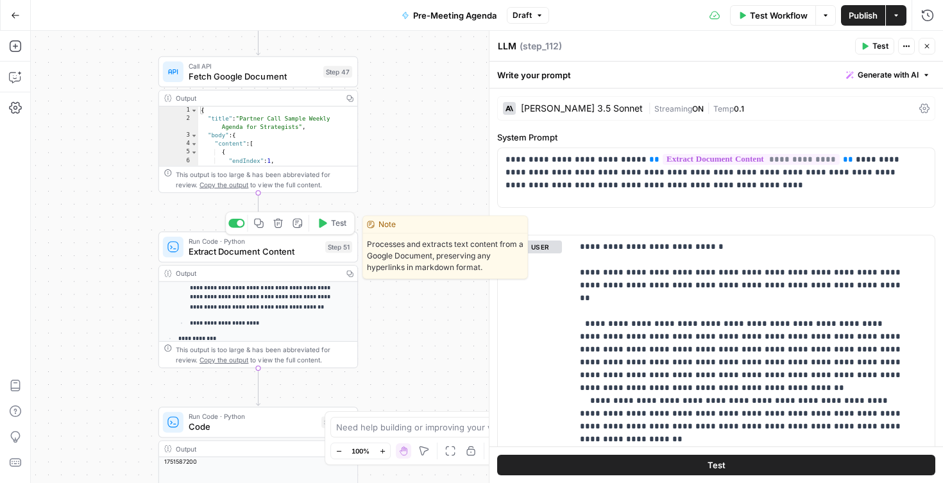
click at [273, 260] on div "Run Code · Python Extract Document Content Step 51 Copy step Delete step Edit N…" at bounding box center [257, 246] width 199 height 31
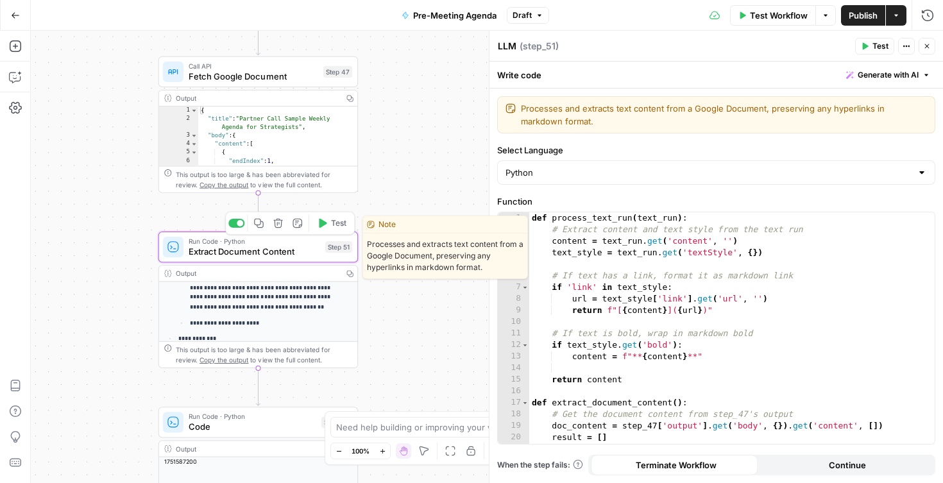
type textarea "Extract Document Content"
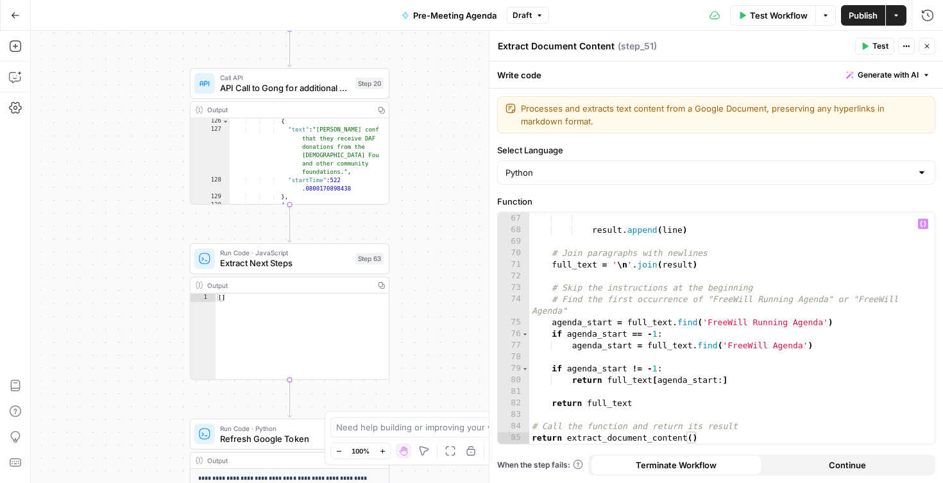
scroll to position [796, 0]
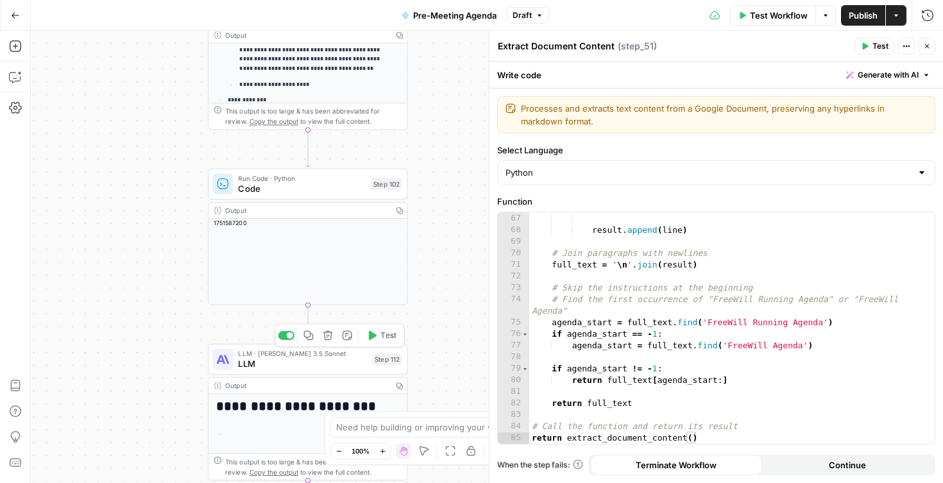
click at [339, 363] on span "LLM" at bounding box center [302, 363] width 129 height 13
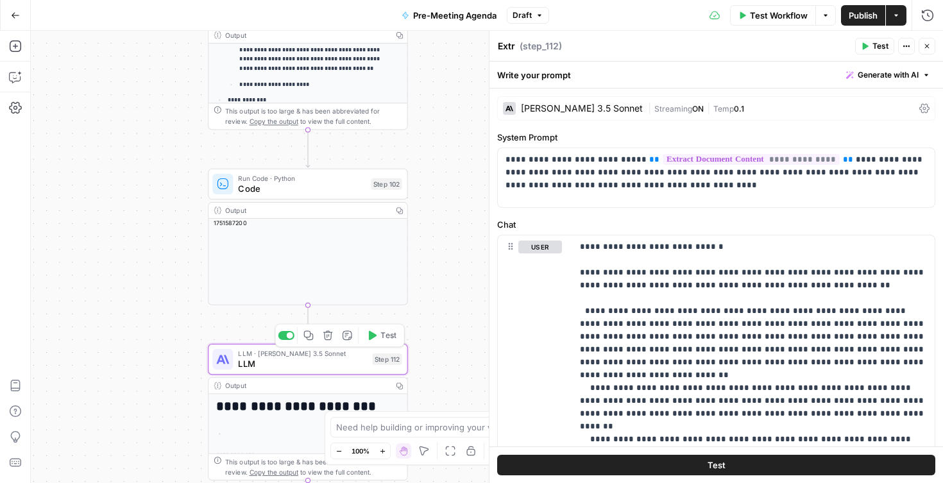
type textarea "LLM"
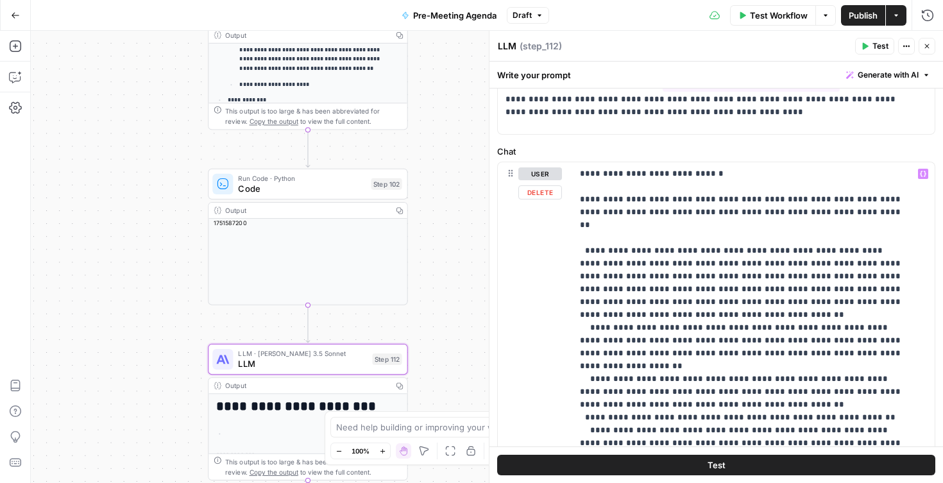
scroll to position [0, 0]
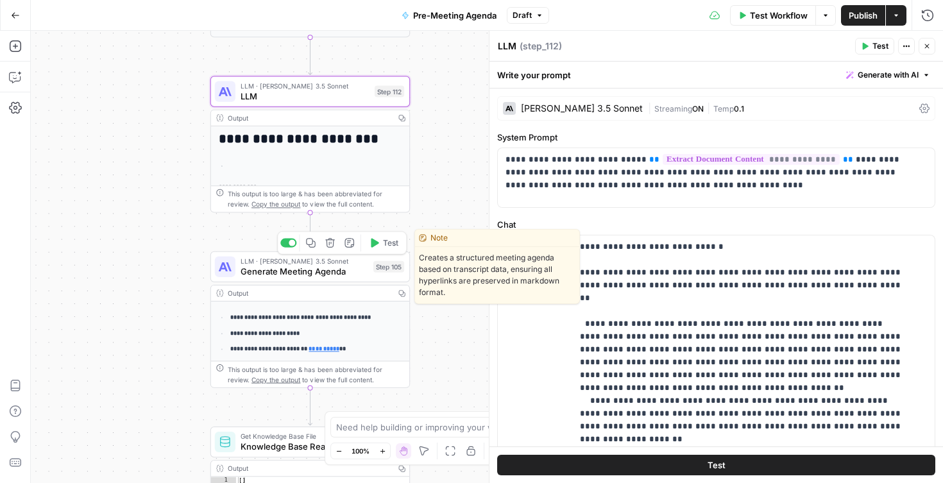
click at [276, 271] on span "Generate Meeting Agenda" at bounding box center [304, 271] width 128 height 13
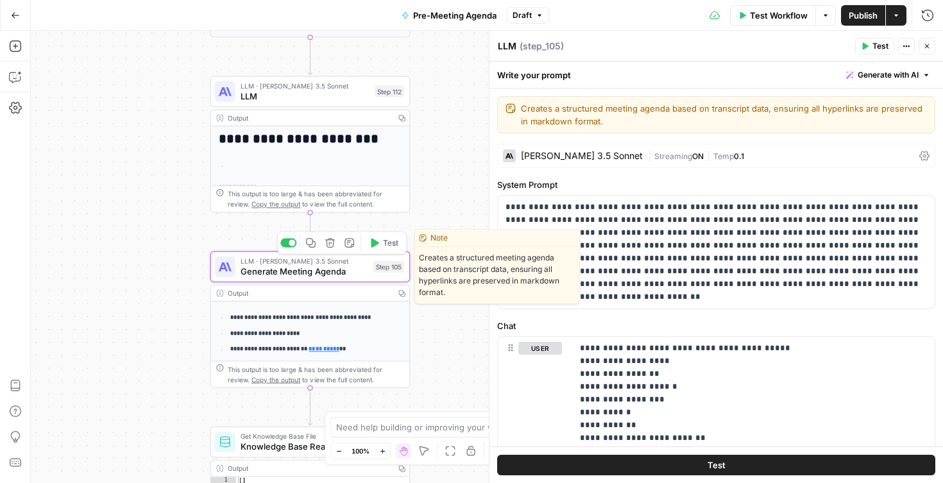
type textarea "Generate Meeting Agenda"
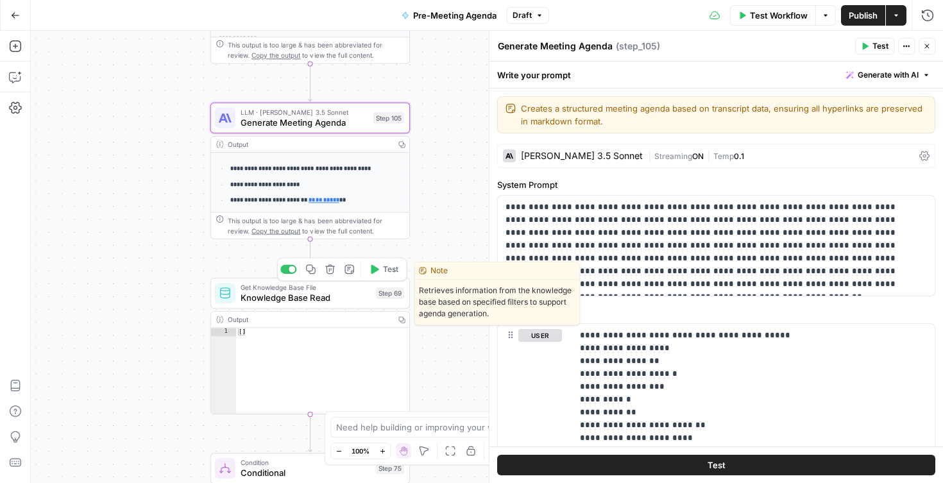
click at [367, 299] on span "Knowledge Base Read" at bounding box center [305, 297] width 130 height 13
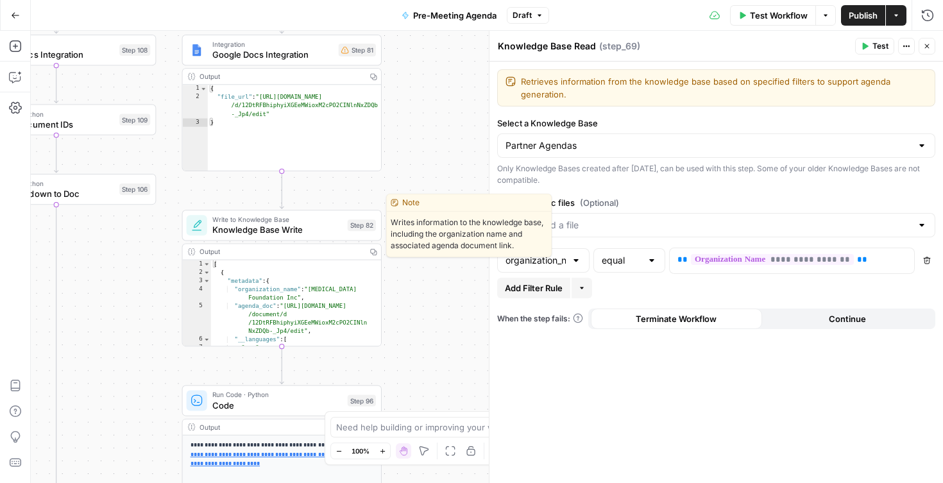
click at [267, 232] on span "Knowledge Base Write" at bounding box center [277, 229] width 130 height 13
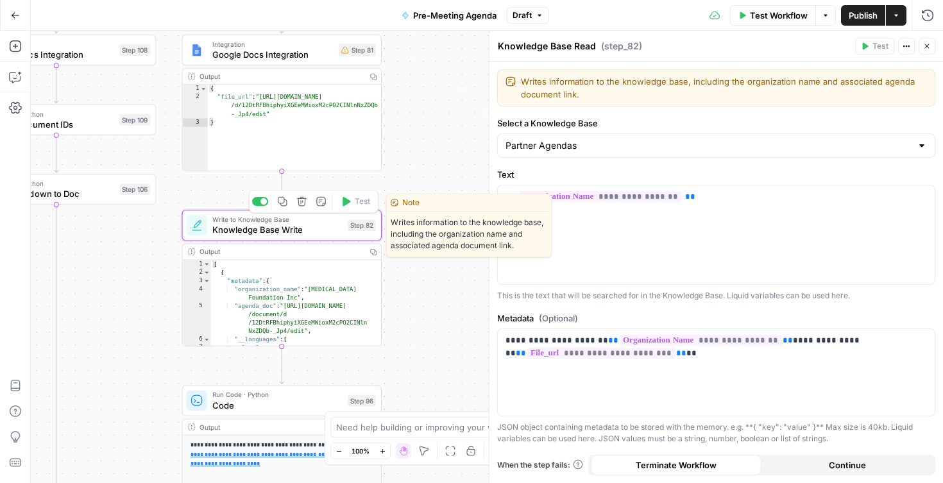
type textarea "Knowledge Base Write"
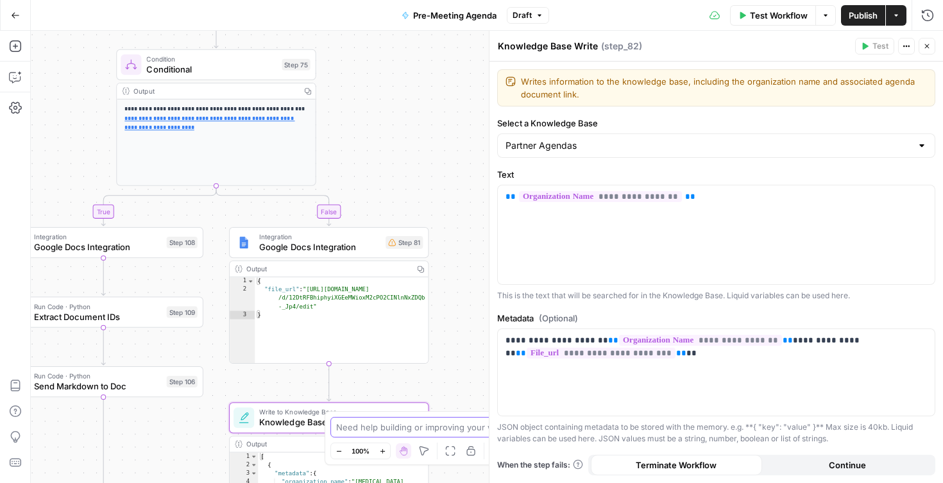
drag, startPoint x: 467, startPoint y: 182, endPoint x: 485, endPoint y: 507, distance: 325.0
click at [485, 482] on html "FreeWill New Home Browse Your Data Usage Settings Recent Grids Generate Key Tak…" at bounding box center [471, 241] width 943 height 483
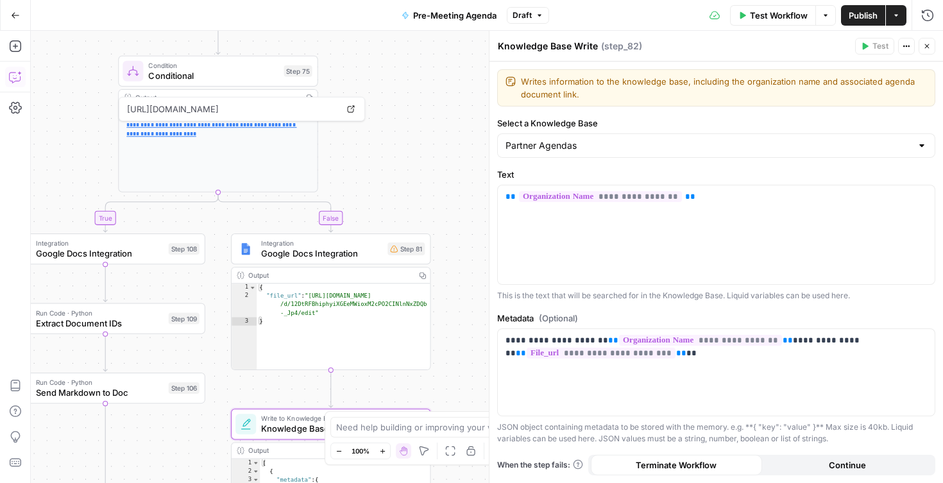
click at [17, 80] on icon "button" at bounding box center [14, 77] width 11 height 10
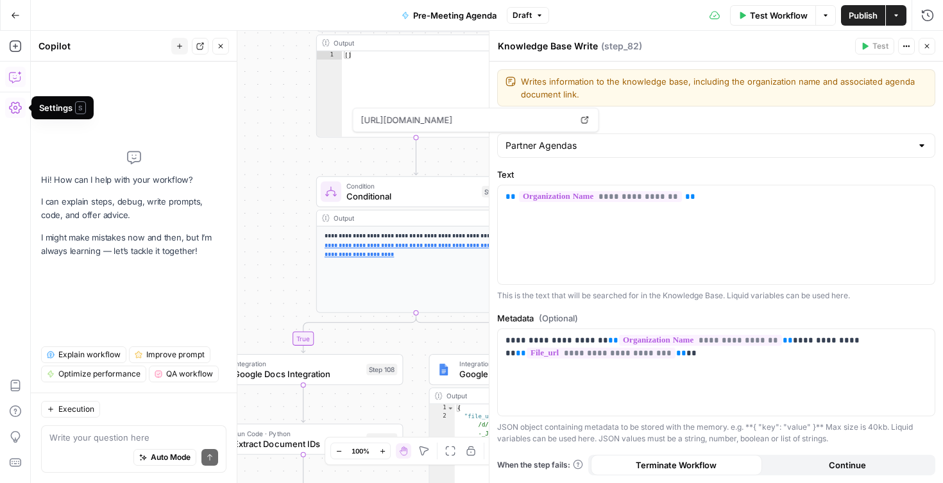
drag, startPoint x: 300, startPoint y: 130, endPoint x: 240, endPoint y: 454, distance: 330.0
click at [240, 454] on body "FreeWill New Home Browse Your Data Usage Settings Recent Grids Generate Key Tak…" at bounding box center [471, 241] width 943 height 483
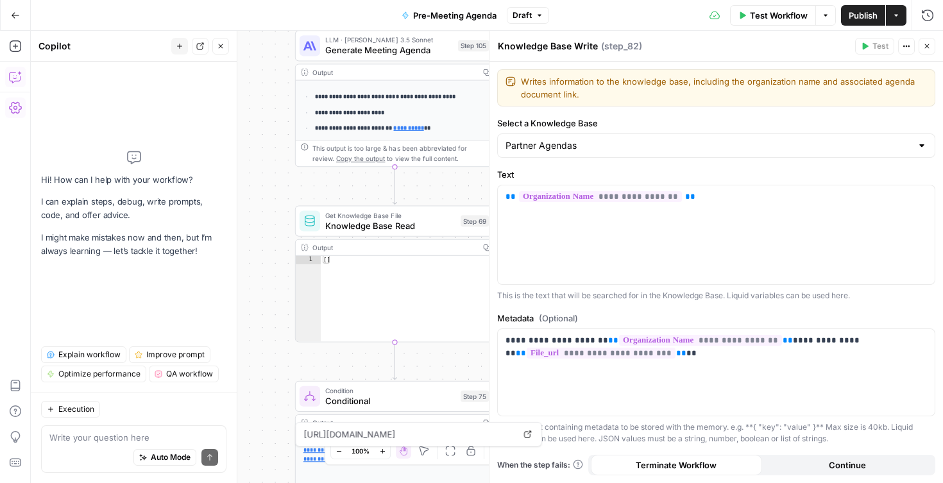
drag, startPoint x: 269, startPoint y: 201, endPoint x: 273, endPoint y: 429, distance: 228.3
click at [273, 429] on div "true false Workflow Set Inputs Inputs Run Code · Python CZ Get Accounts List St…" at bounding box center [487, 257] width 912 height 452
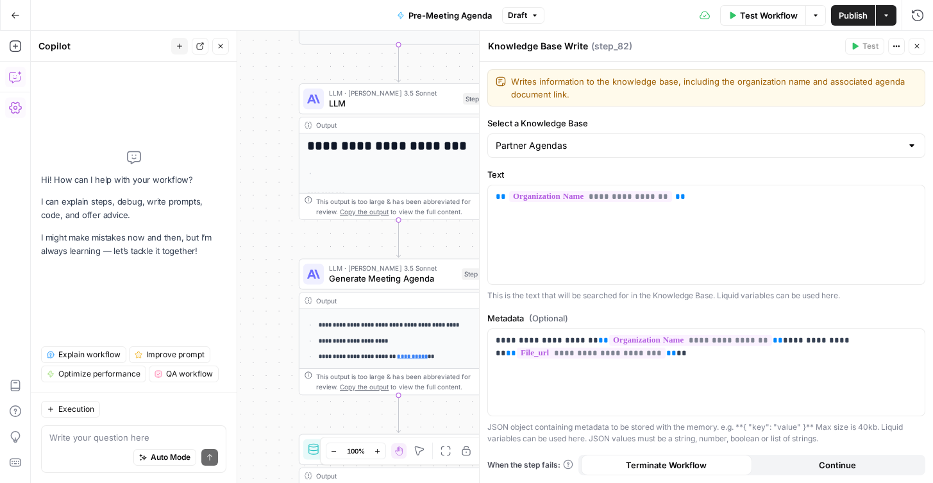
drag, startPoint x: 303, startPoint y: 204, endPoint x: 309, endPoint y: 346, distance: 142.5
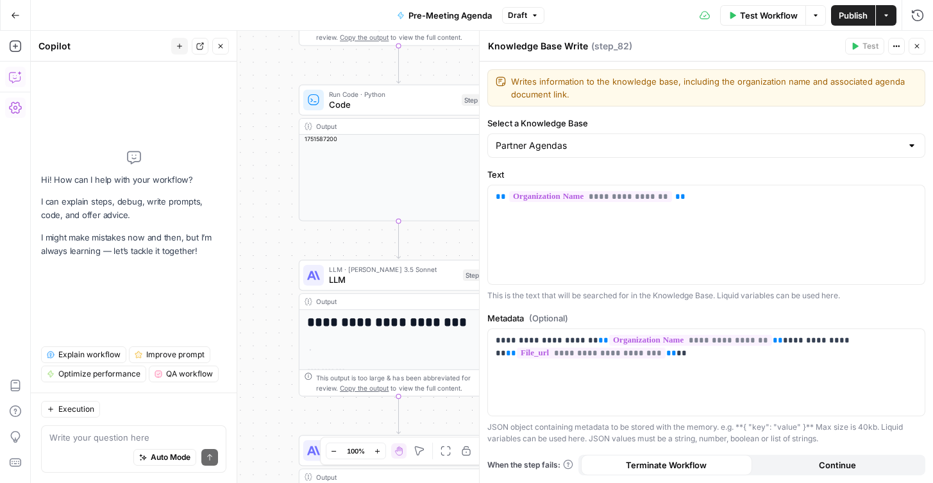
drag, startPoint x: 286, startPoint y: 227, endPoint x: 284, endPoint y: 414, distance: 186.6
click at [284, 414] on div "true false Workflow Set Inputs Inputs Run Code · Python CZ Get Accounts List St…" at bounding box center [482, 257] width 902 height 452
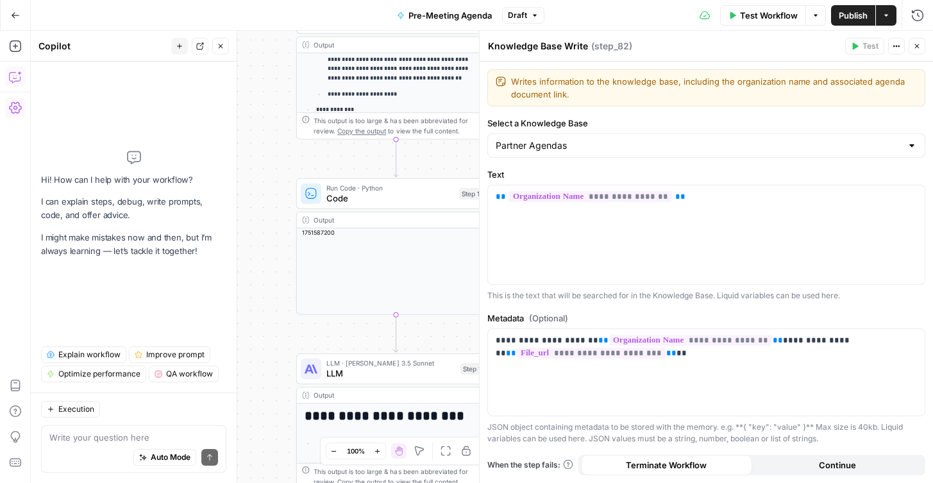
drag, startPoint x: 287, startPoint y: 236, endPoint x: 298, endPoint y: 381, distance: 145.3
click at [298, 381] on div "true false Workflow Set Inputs Inputs Run Code · Python CZ Get Accounts List St…" at bounding box center [482, 257] width 902 height 452
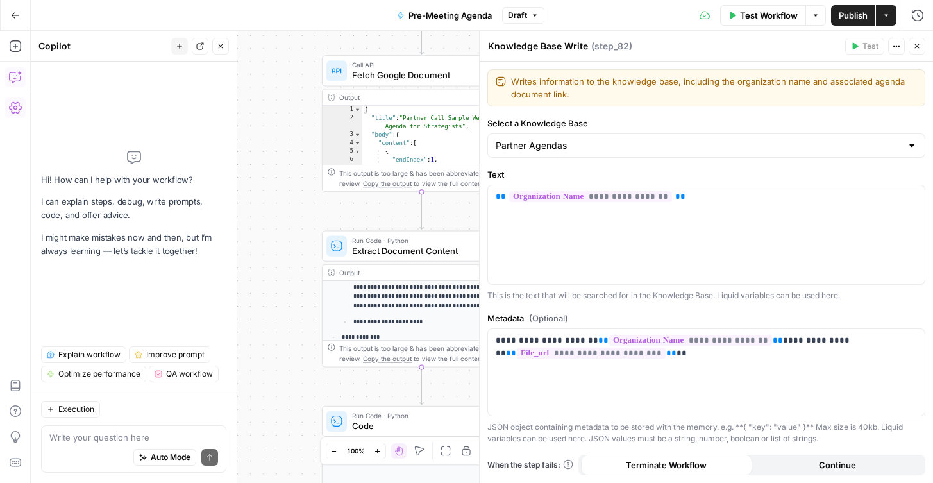
drag, startPoint x: 274, startPoint y: 273, endPoint x: 289, endPoint y: 439, distance: 166.7
click at [289, 439] on div "true false Workflow Set Inputs Inputs Run Code · Python CZ Get Accounts List St…" at bounding box center [482, 257] width 902 height 452
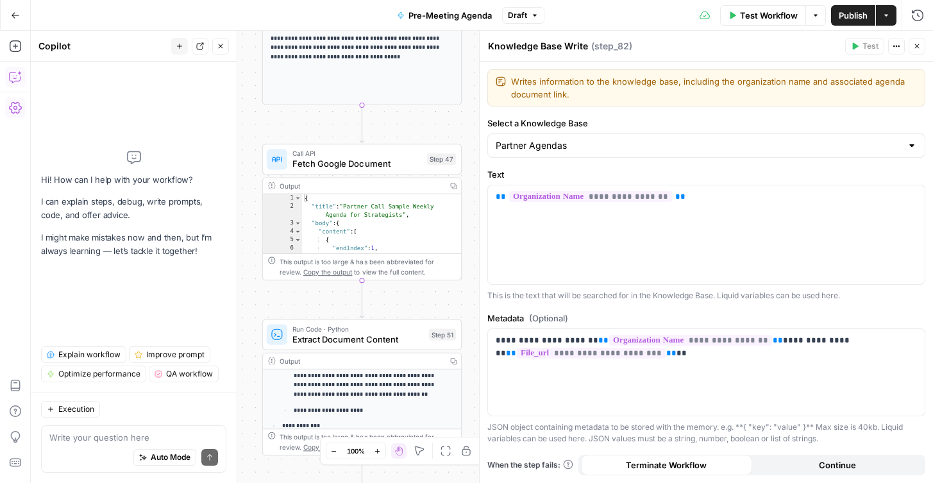
drag, startPoint x: 303, startPoint y: 301, endPoint x: 242, endPoint y: 391, distance: 108.1
click at [242, 391] on body "FreeWill New Home Browse Your Data Usage Settings Recent Grids Generate Key Tak…" at bounding box center [466, 241] width 933 height 483
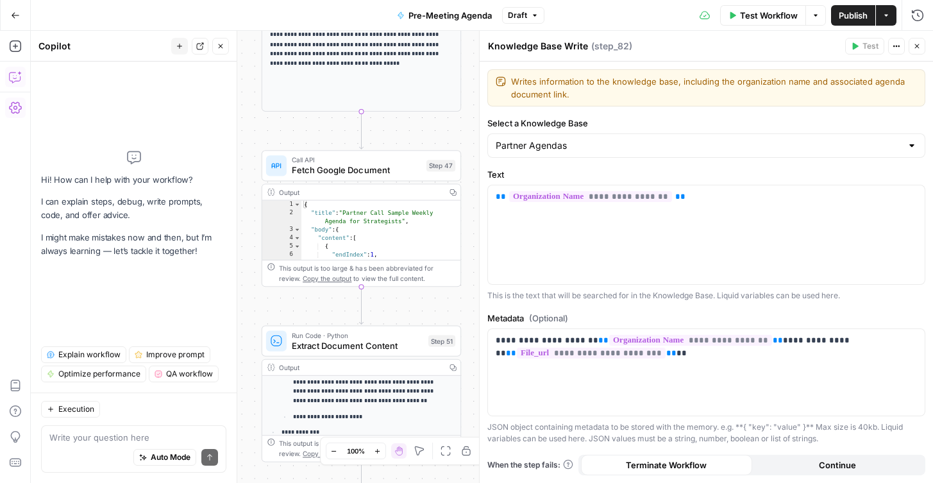
drag, startPoint x: 247, startPoint y: 265, endPoint x: 299, endPoint y: 432, distance: 174.4
click at [299, 432] on div "true false Workflow Set Inputs Inputs Run Code · Python CZ Get Accounts List St…" at bounding box center [482, 257] width 902 height 452
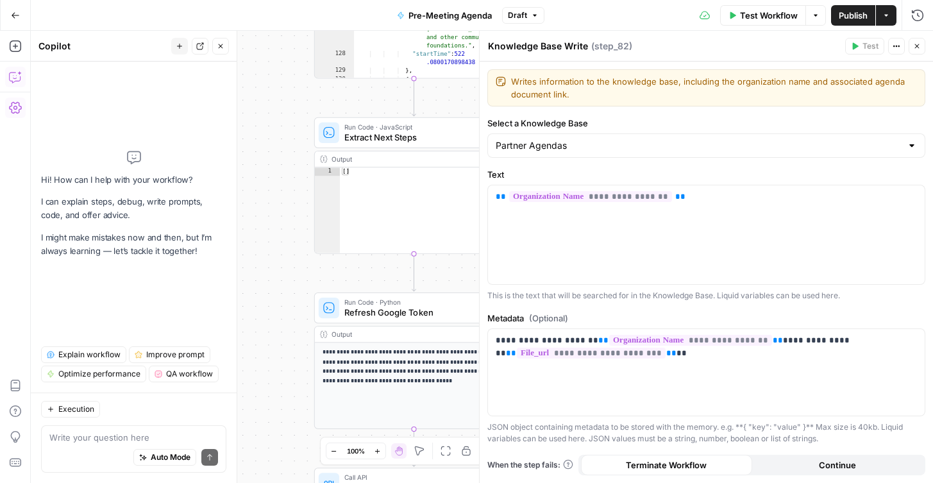
drag, startPoint x: 301, startPoint y: 241, endPoint x: 302, endPoint y: 408, distance: 166.7
click at [302, 408] on div "true false Workflow Set Inputs Inputs Run Code · Python CZ Get Accounts List St…" at bounding box center [482, 257] width 902 height 452
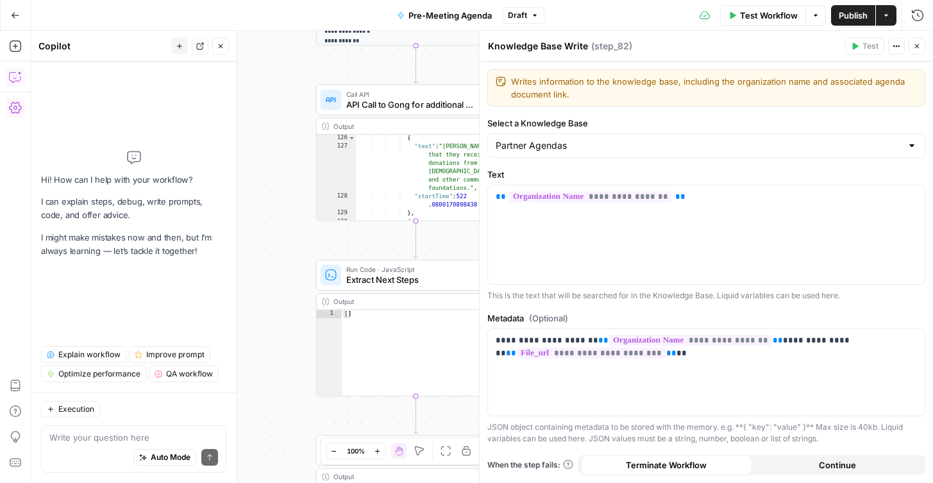
drag, startPoint x: 285, startPoint y: 262, endPoint x: 287, endPoint y: 422, distance: 159.7
click at [287, 422] on div "true false Workflow Set Inputs Inputs Run Code · Python CZ Get Accounts List St…" at bounding box center [482, 257] width 902 height 452
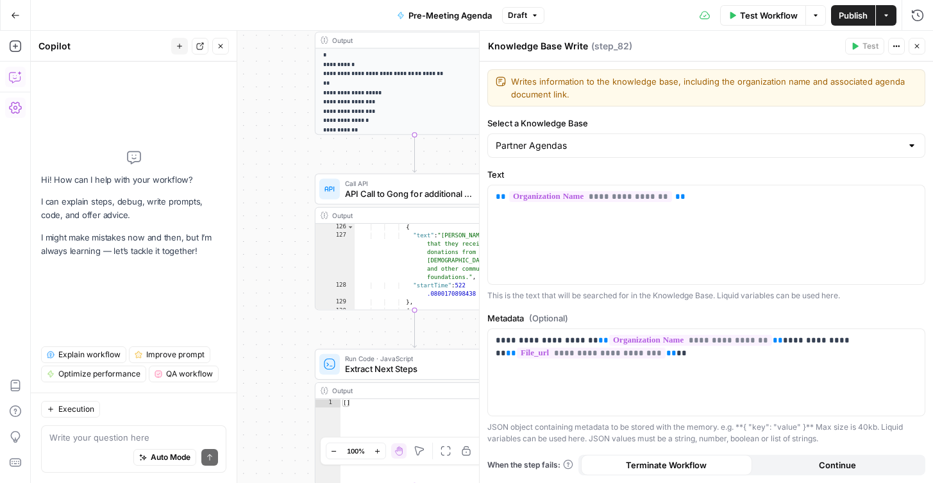
drag, startPoint x: 281, startPoint y: 254, endPoint x: 283, endPoint y: 397, distance: 143.0
click at [283, 397] on div "true false Workflow Set Inputs Inputs Run Code · Python CZ Get Accounts List St…" at bounding box center [482, 257] width 902 height 452
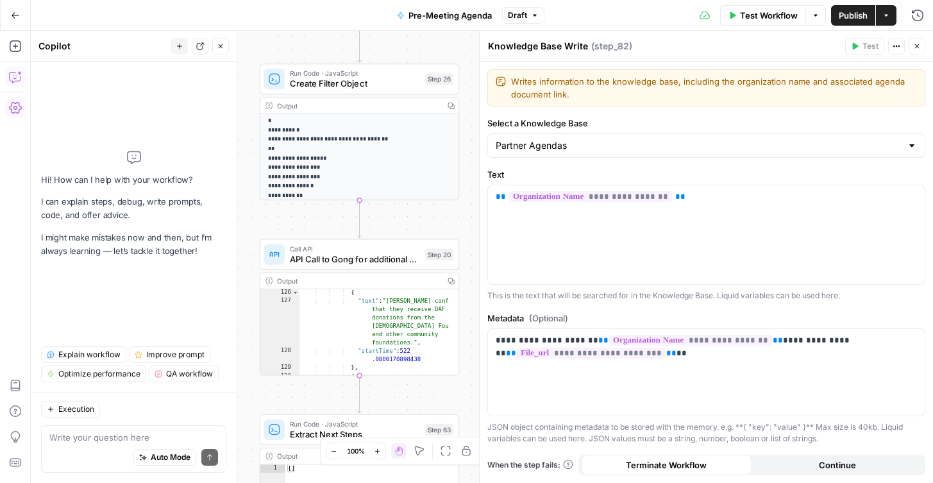
drag, startPoint x: 290, startPoint y: 343, endPoint x: 231, endPoint y: 326, distance: 61.3
click at [231, 326] on body "FreeWill New Home Browse Your Data Usage Settings Recent Grids Generate Key Tak…" at bounding box center [466, 241] width 933 height 483
click at [79, 437] on textarea at bounding box center [133, 437] width 169 height 13
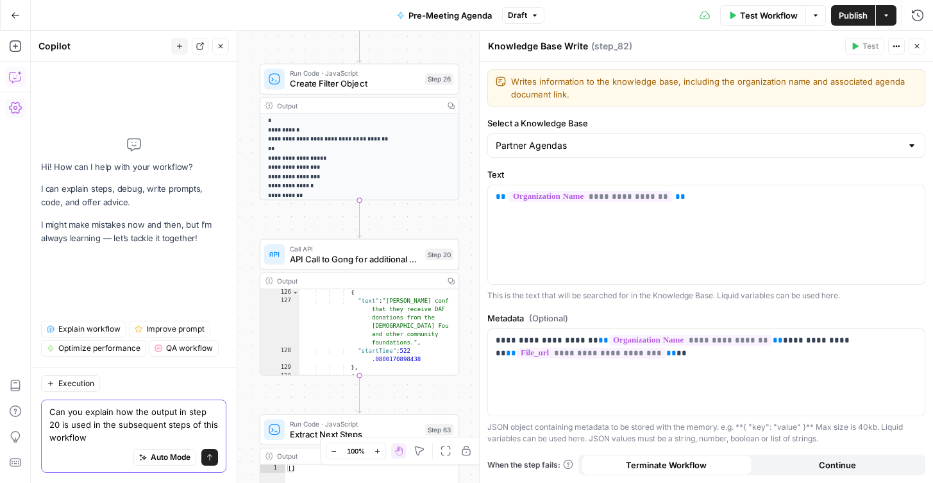
type textarea "Can you explain how the output in step 20 is used in the subsequent steps of th…"
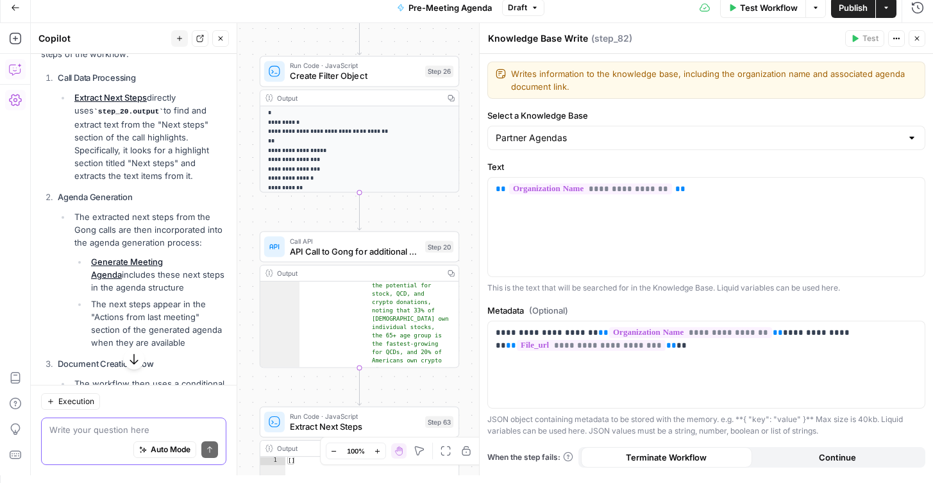
scroll to position [85, 0]
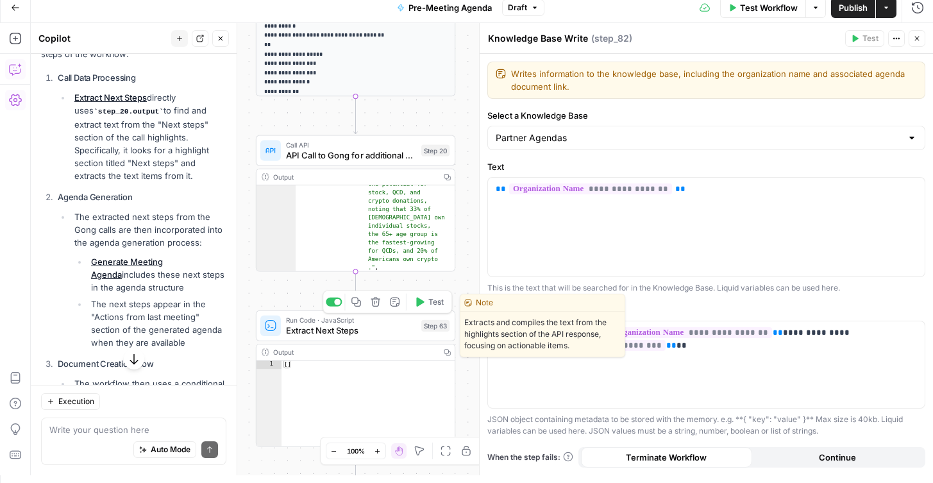
click at [337, 336] on span "Extract Next Steps" at bounding box center [351, 330] width 130 height 13
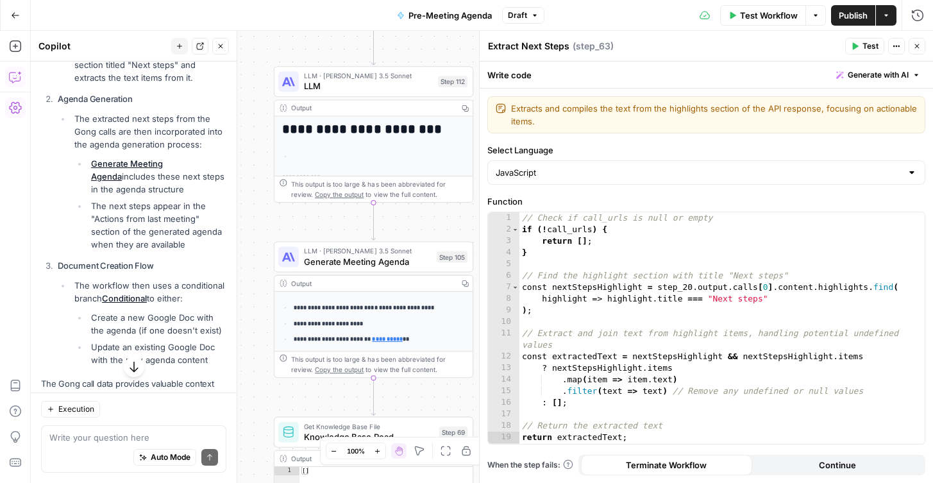
scroll to position [312, 0]
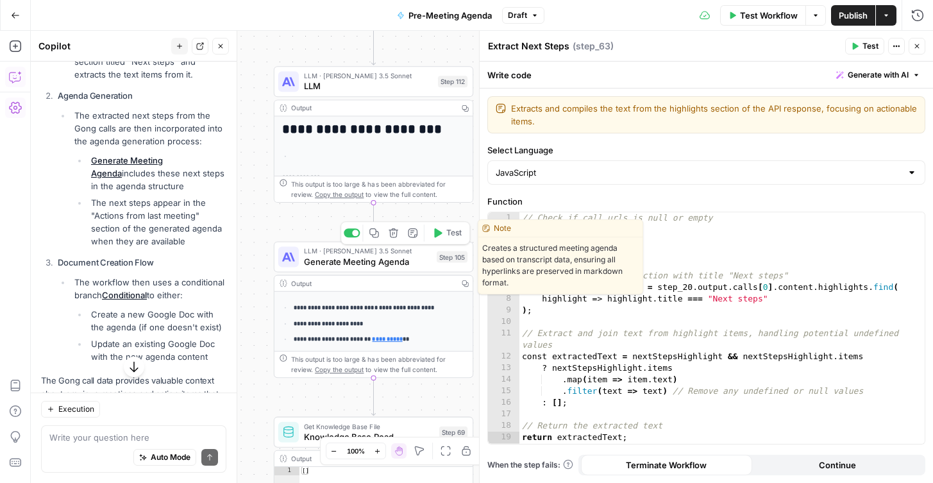
click at [330, 260] on span "Generate Meeting Agenda" at bounding box center [368, 261] width 128 height 13
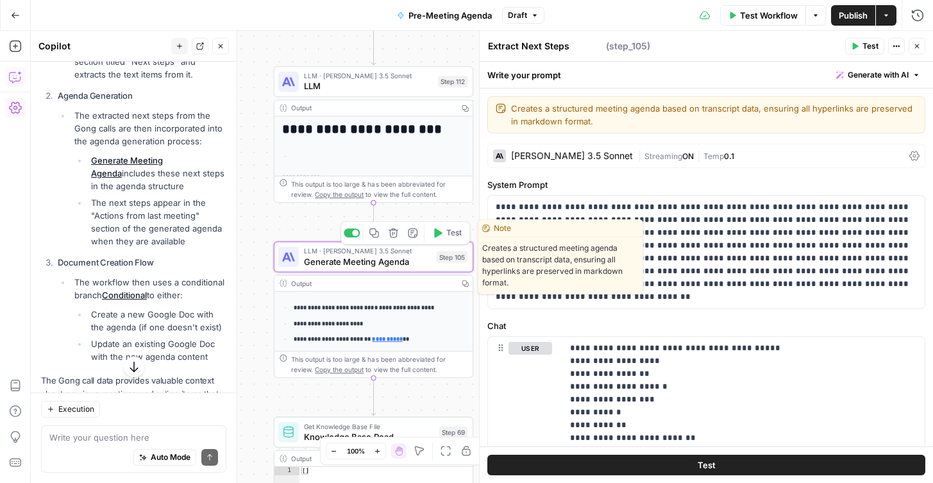
type textarea "Generate Meeting Agenda"
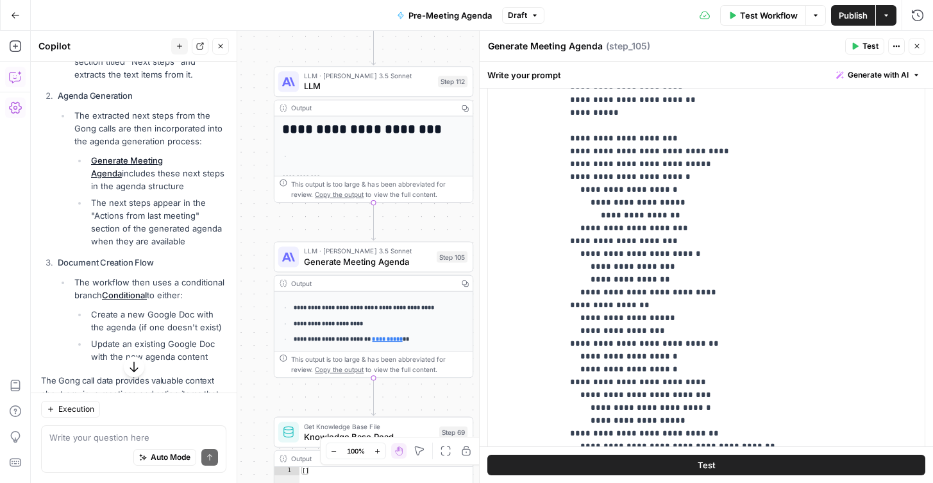
scroll to position [0, 0]
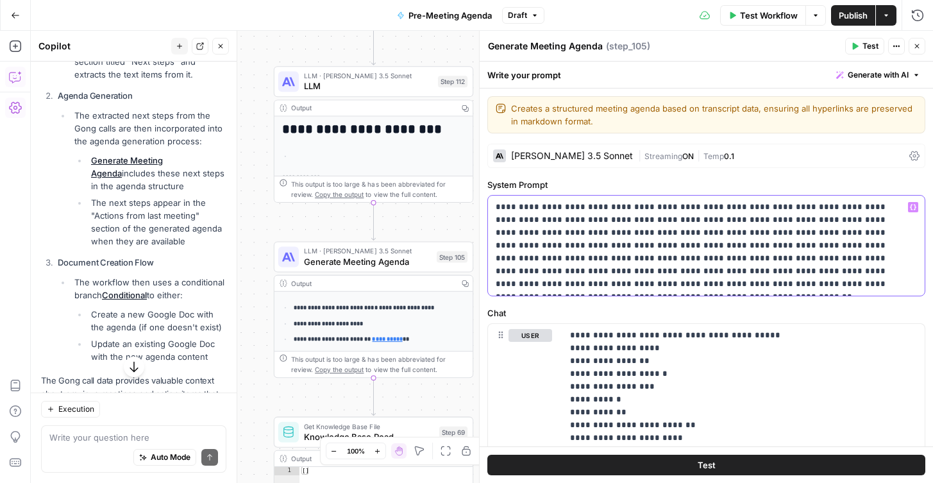
click at [736, 250] on p "**********" at bounding box center [702, 246] width 412 height 90
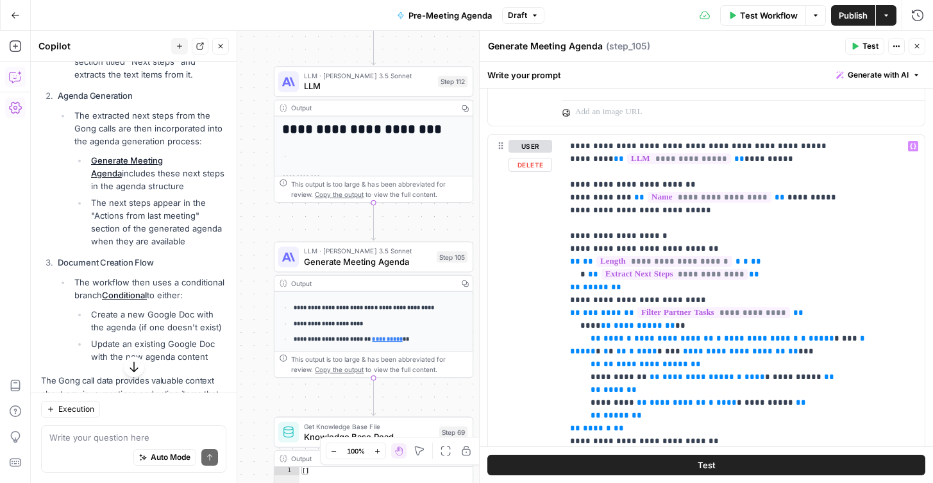
scroll to position [1125, 0]
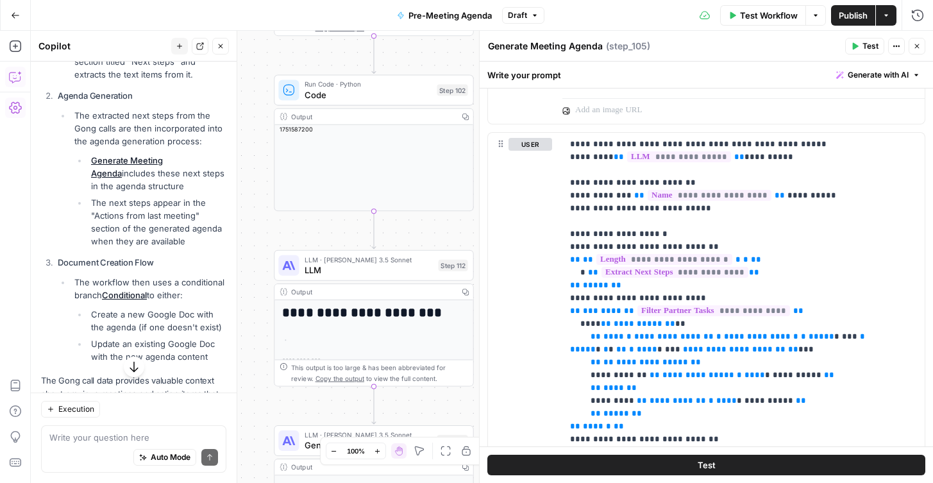
drag, startPoint x: 273, startPoint y: 105, endPoint x: 257, endPoint y: 297, distance: 193.0
click at [257, 296] on div "true false Workflow Set Inputs Inputs Run Code · Python CZ Get Accounts List St…" at bounding box center [482, 257] width 902 height 452
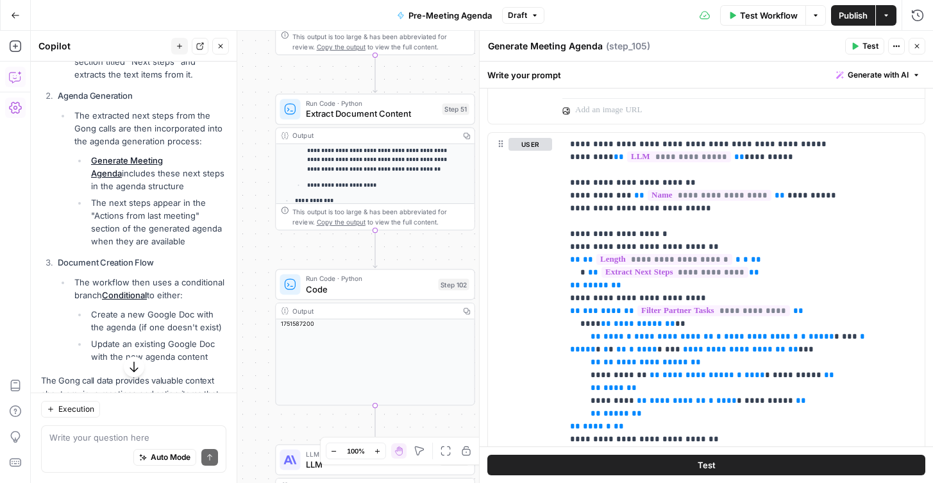
drag, startPoint x: 247, startPoint y: 207, endPoint x: 255, endPoint y: 371, distance: 164.4
click at [255, 371] on div "true false Workflow Set Inputs Inputs Run Code · Python CZ Get Accounts List St…" at bounding box center [482, 257] width 902 height 452
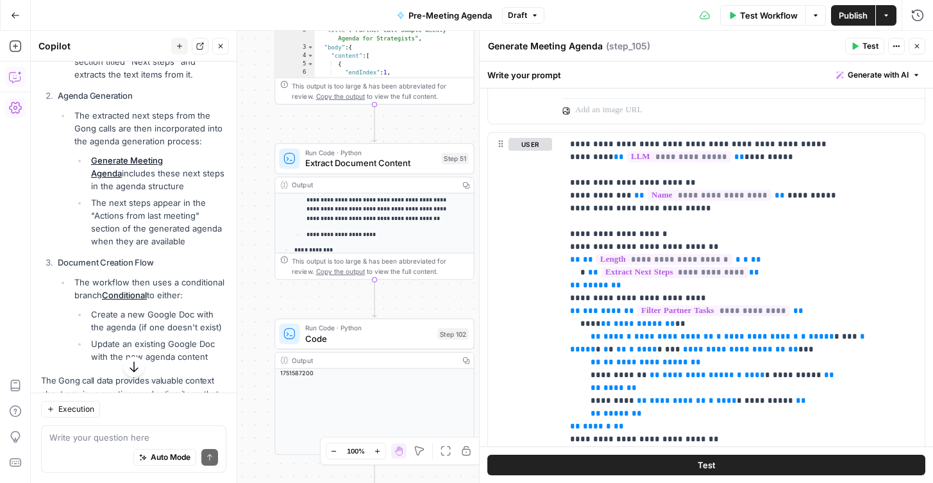
drag, startPoint x: 253, startPoint y: 258, endPoint x: 255, endPoint y: 419, distance: 161.6
click at [255, 417] on div "true false Workflow Set Inputs Inputs Run Code · Python CZ Get Accounts List St…" at bounding box center [482, 257] width 902 height 452
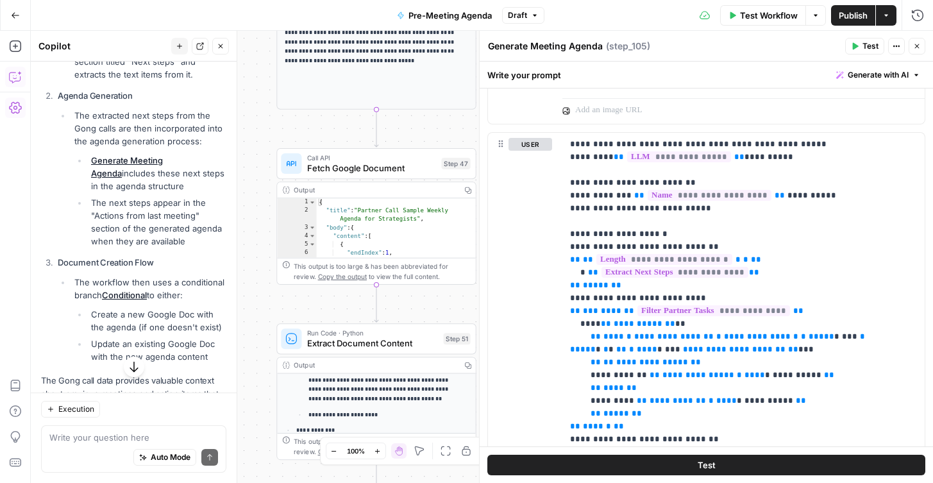
drag, startPoint x: 256, startPoint y: 249, endPoint x: 251, endPoint y: 387, distance: 138.6
click at [251, 384] on div "true false Workflow Set Inputs Inputs Run Code · Python CZ Get Accounts List St…" at bounding box center [482, 257] width 902 height 452
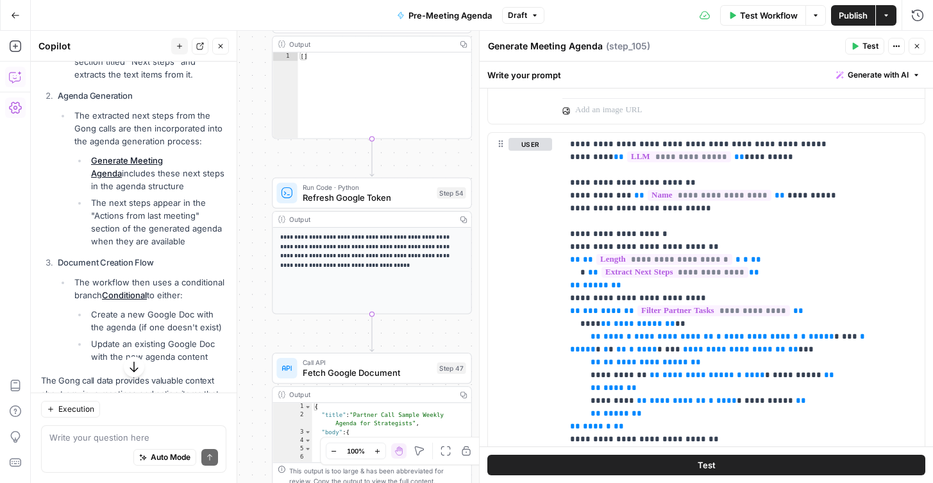
drag, startPoint x: 257, startPoint y: 243, endPoint x: 258, endPoint y: 435, distance: 192.4
click at [259, 435] on div "true false Workflow Set Inputs Inputs Run Code · Python CZ Get Accounts List St…" at bounding box center [482, 257] width 902 height 452
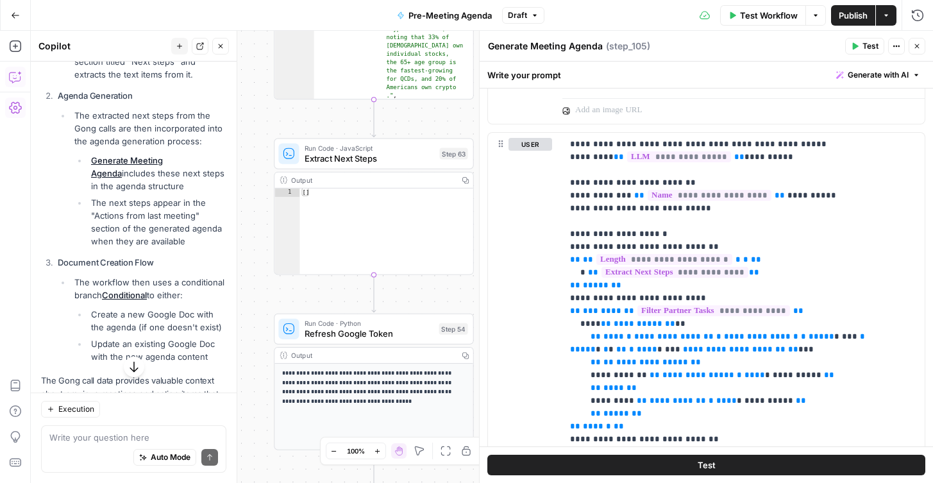
drag, startPoint x: 253, startPoint y: 274, endPoint x: 253, endPoint y: 340, distance: 66.0
click at [253, 340] on div "true false Workflow Set Inputs Inputs Run Code · Python CZ Get Accounts List St…" at bounding box center [482, 257] width 902 height 452
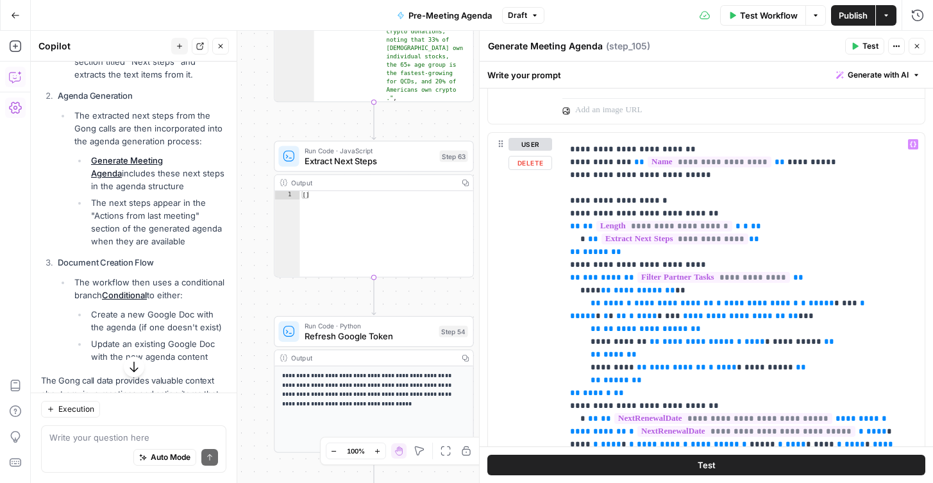
scroll to position [35, 0]
click at [355, 160] on span "Extract Next Steps" at bounding box center [370, 161] width 130 height 13
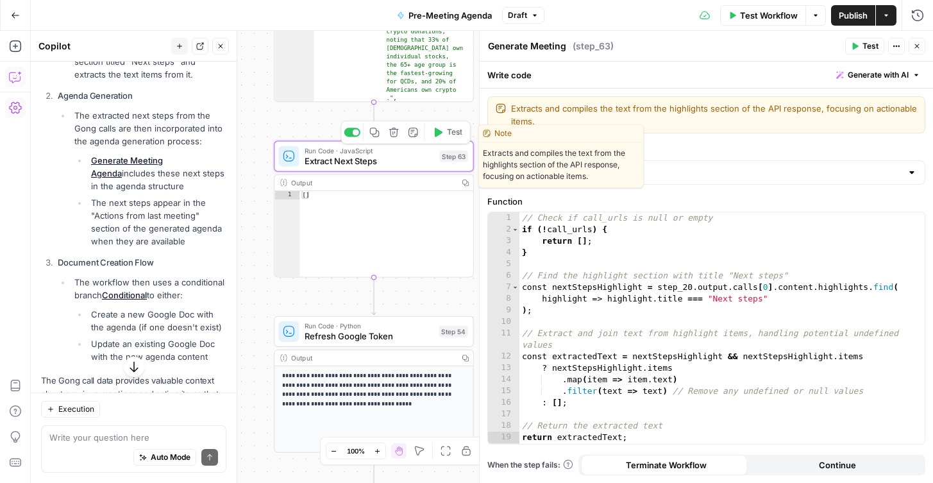
type textarea "Extract Next Steps"
click at [365, 161] on span "Extract Next Steps" at bounding box center [370, 161] width 130 height 13
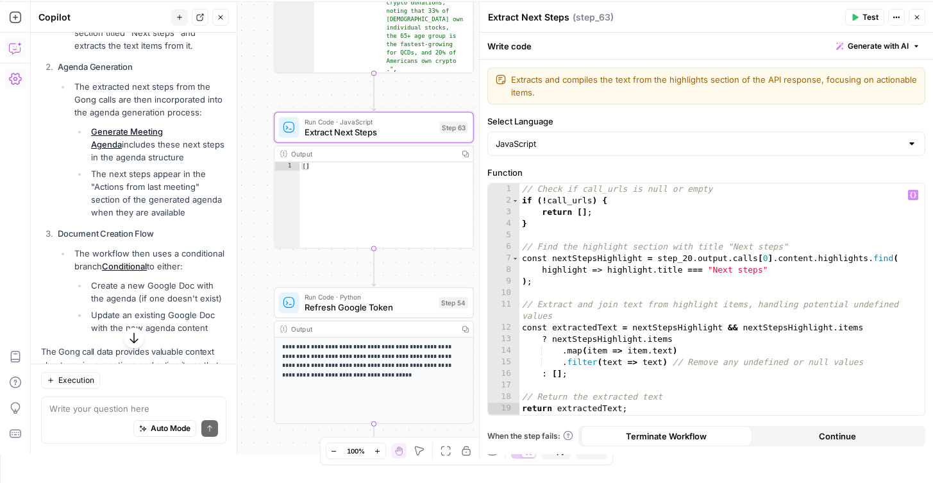
scroll to position [33, 0]
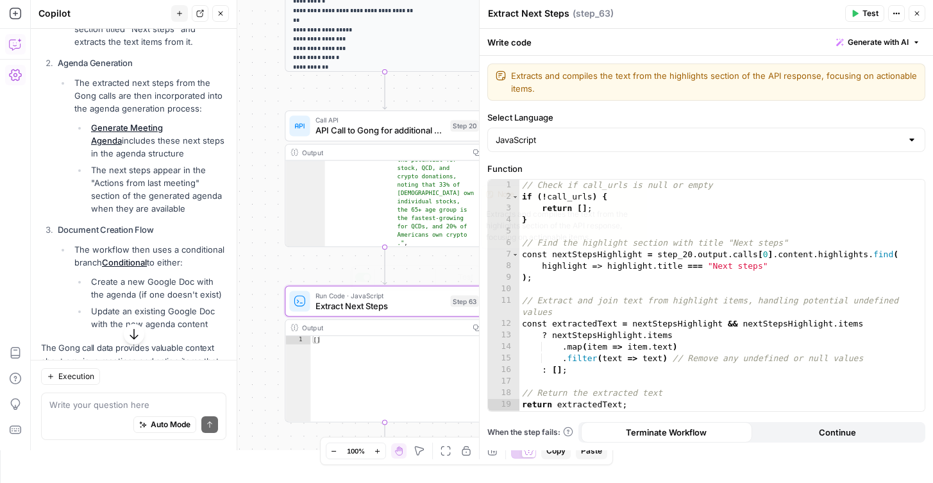
drag, startPoint x: 318, startPoint y: 82, endPoint x: 329, endPoint y: 260, distance: 177.9
click at [329, 260] on div "true false Workflow Set Inputs Inputs Run Code · Python CZ Get Accounts List St…" at bounding box center [482, 224] width 902 height 452
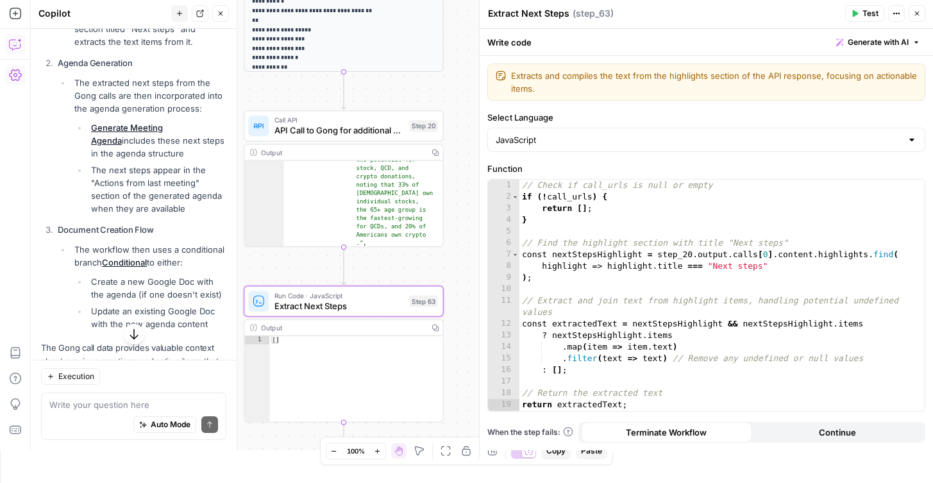
drag, startPoint x: 352, startPoint y: 268, endPoint x: 278, endPoint y: 268, distance: 74.4
click at [278, 269] on div "true false Workflow Set Inputs Inputs Run Code · Python CZ Get Accounts List St…" at bounding box center [482, 224] width 902 height 452
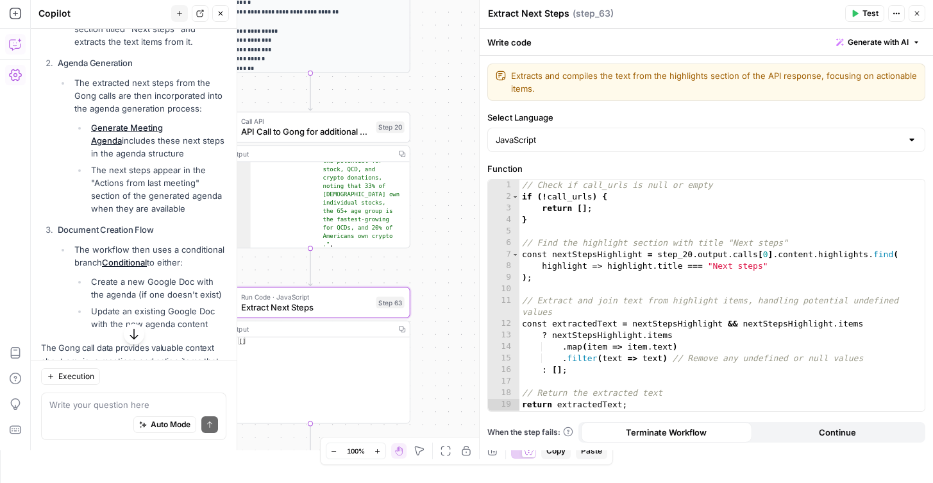
type textarea "**********"
click at [319, 217] on div ""text" : "Diane provided additional details on the potential for stock, QCD, an…" at bounding box center [326, 246] width 150 height 213
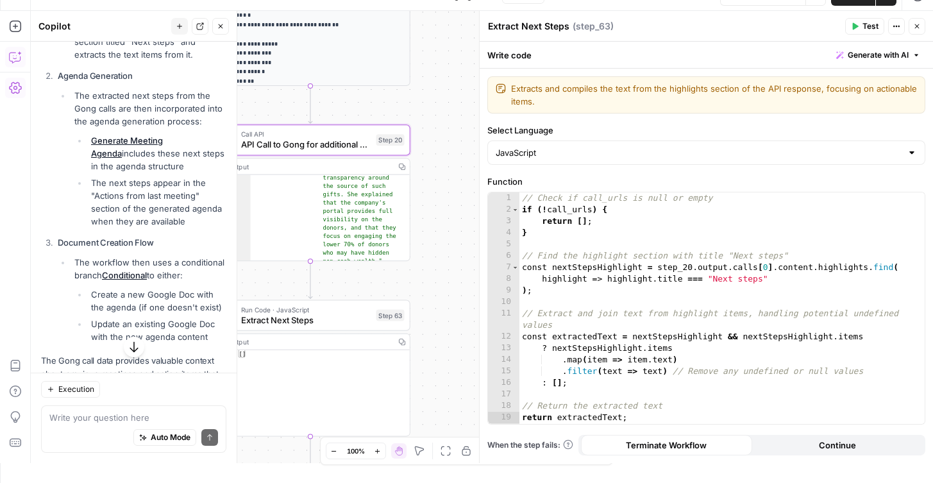
scroll to position [90, 0]
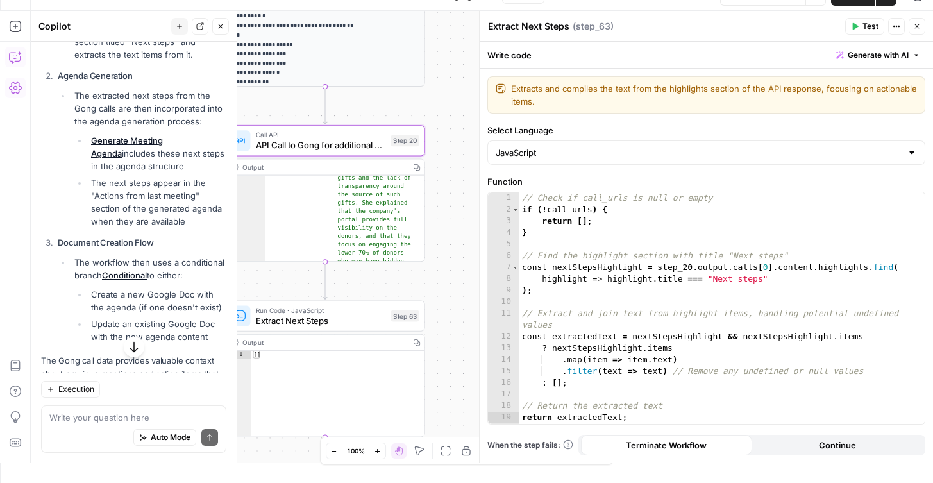
drag, startPoint x: 431, startPoint y: 244, endPoint x: 476, endPoint y: 258, distance: 47.5
click at [477, 258] on body "FreeWill New Home Browse Your Data Usage Settings Recent Grids Generate Key Tak…" at bounding box center [466, 221] width 933 height 483
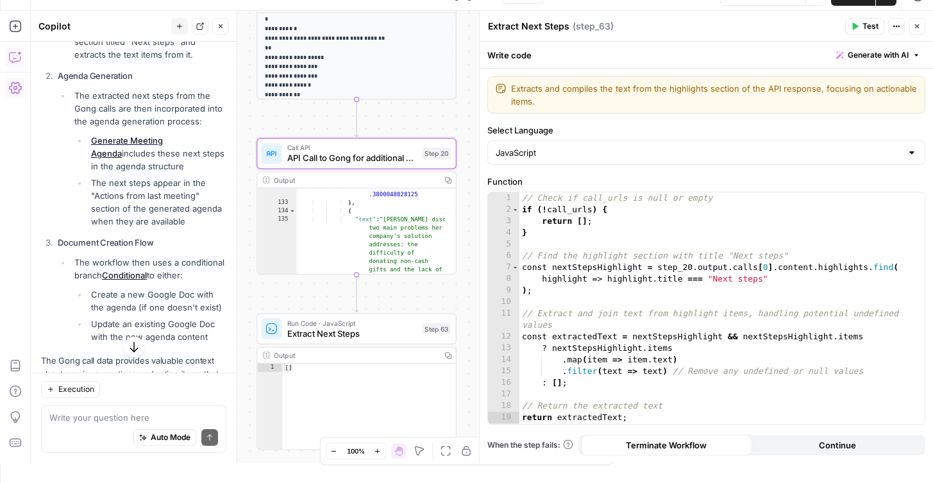
scroll to position [87, 0]
click at [354, 155] on span "API Call to Gong for additional call data" at bounding box center [352, 157] width 130 height 13
